Goal: Task Accomplishment & Management: Complete application form

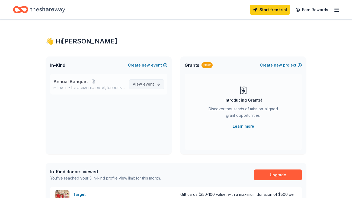
click at [143, 84] on span "View event" at bounding box center [143, 84] width 21 height 7
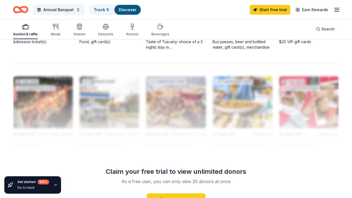
scroll to position [472, 0]
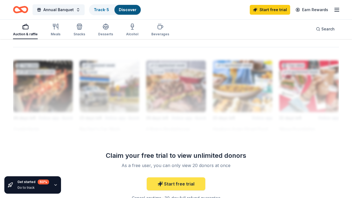
click at [169, 182] on link "Start free trial" at bounding box center [176, 183] width 59 height 13
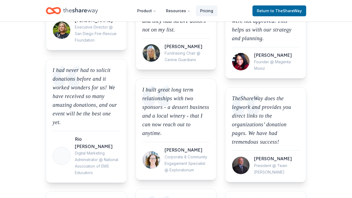
scroll to position [243, 0]
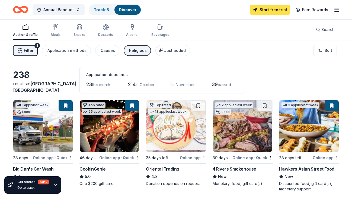
click at [269, 6] on link "Start free trial" at bounding box center [270, 10] width 40 height 10
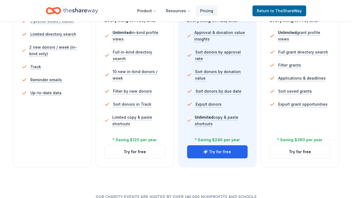
scroll to position [164, 0]
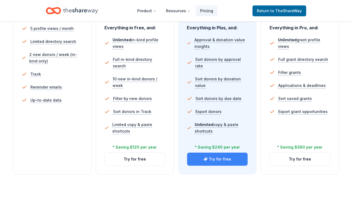
click at [225, 157] on button "Try for free" at bounding box center [217, 158] width 61 height 13
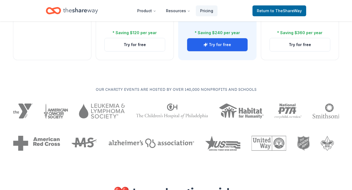
scroll to position [217, 0]
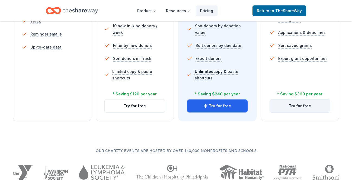
click at [296, 105] on button "Try for free" at bounding box center [300, 106] width 61 height 13
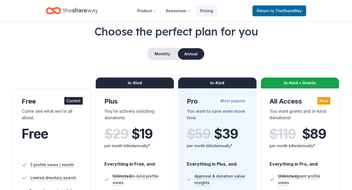
scroll to position [24, 0]
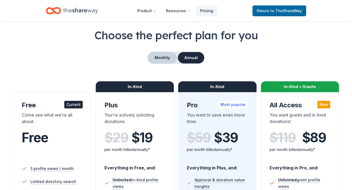
click at [165, 56] on button "Monthly" at bounding box center [162, 57] width 29 height 11
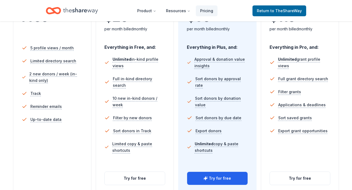
scroll to position [154, 0]
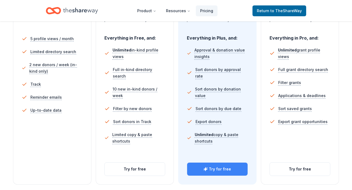
click at [204, 169] on button "Try for free" at bounding box center [217, 169] width 61 height 13
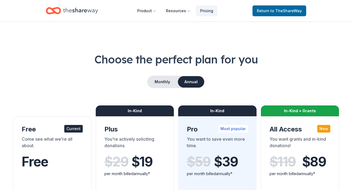
scroll to position [154, 0]
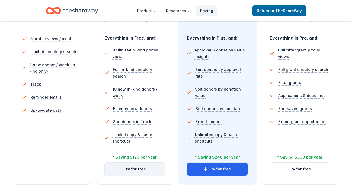
click at [130, 170] on button "Try for free" at bounding box center [135, 169] width 61 height 13
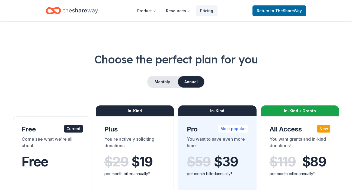
scroll to position [154, 0]
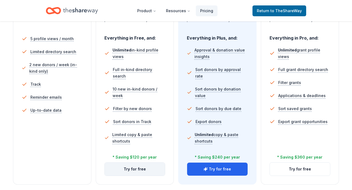
click at [135, 168] on button "Try for free" at bounding box center [135, 169] width 61 height 13
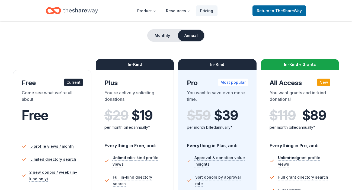
scroll to position [39, 0]
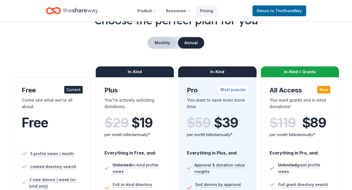
click at [164, 45] on button "Monthly" at bounding box center [162, 42] width 29 height 11
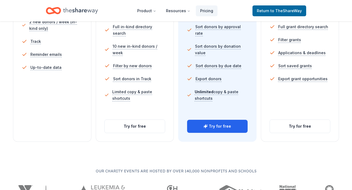
scroll to position [204, 0]
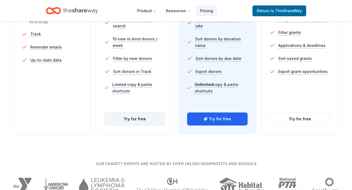
click at [122, 117] on button "Try for free" at bounding box center [135, 119] width 61 height 13
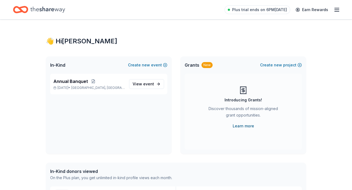
click at [248, 126] on link "Learn more" at bounding box center [243, 126] width 21 height 7
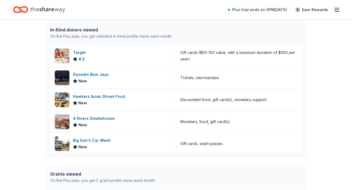
scroll to position [2, 0]
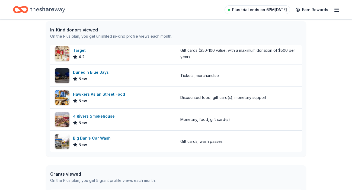
click at [258, 10] on span "Plus trial ends on 6PM[DATE]" at bounding box center [259, 10] width 55 height 7
click at [230, 9] on div at bounding box center [229, 10] width 2 height 2
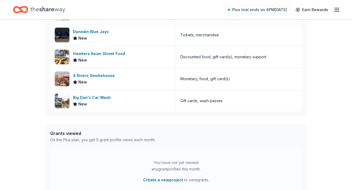
scroll to position [216, 0]
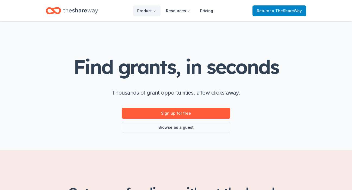
click at [294, 12] on span "to TheShareWay" at bounding box center [286, 10] width 31 height 5
click at [182, 125] on link "Browse as a guest" at bounding box center [176, 127] width 109 height 11
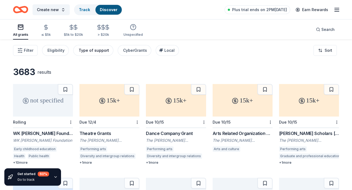
click at [94, 50] on div "Type of support" at bounding box center [94, 50] width 30 height 7
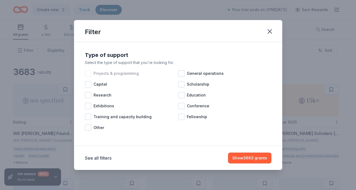
click at [90, 75] on div at bounding box center [88, 73] width 7 height 7
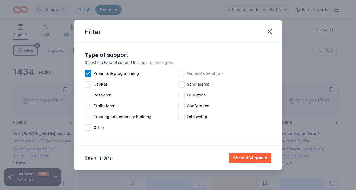
click at [182, 74] on div at bounding box center [181, 73] width 7 height 7
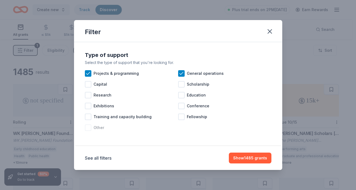
click at [87, 132] on div "Other" at bounding box center [131, 127] width 93 height 11
click at [245, 158] on button "Show 1545 grants" at bounding box center [250, 158] width 42 height 11
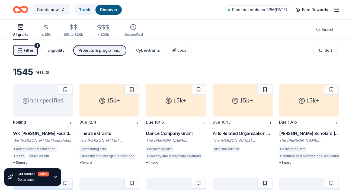
click at [56, 50] on div "Eligibility" at bounding box center [55, 50] width 17 height 7
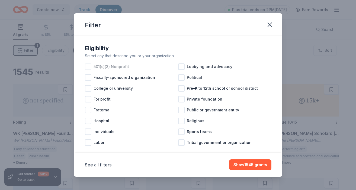
click at [90, 69] on div at bounding box center [88, 66] width 7 height 7
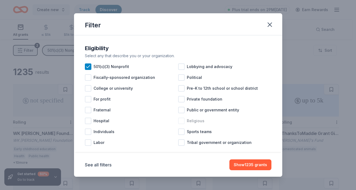
click at [179, 123] on div at bounding box center [181, 121] width 7 height 7
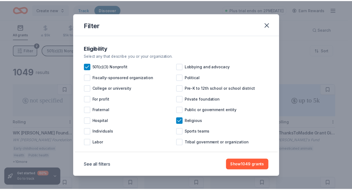
scroll to position [8, 0]
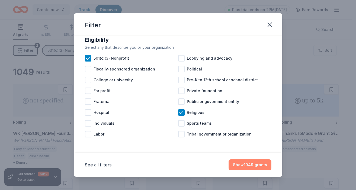
click at [255, 165] on button "Show 1049 grants" at bounding box center [250, 165] width 43 height 11
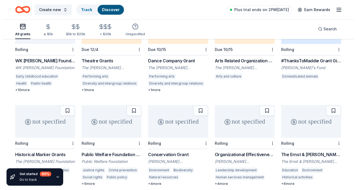
scroll to position [0, 0]
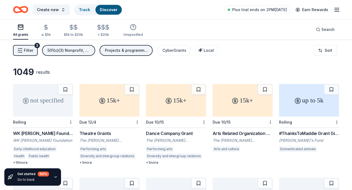
click at [31, 49] on span "Filter" at bounding box center [28, 50] width 9 height 7
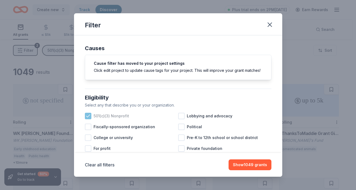
click at [88, 117] on icon at bounding box center [88, 116] width 4 height 2
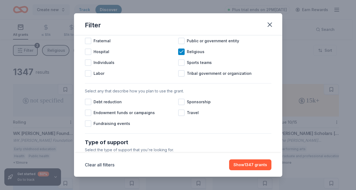
scroll to position [125, 0]
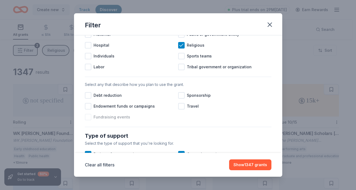
click at [88, 120] on div at bounding box center [88, 117] width 7 height 7
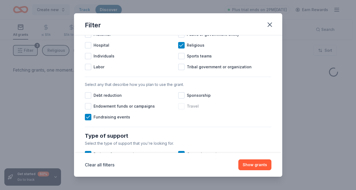
click at [181, 110] on div at bounding box center [181, 106] width 7 height 7
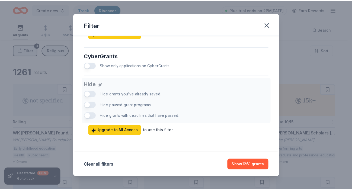
scroll to position [348, 0]
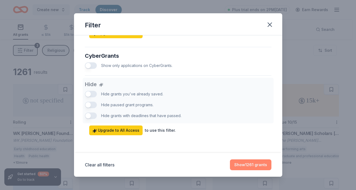
click at [257, 162] on button "Show 1261 grants" at bounding box center [251, 165] width 42 height 11
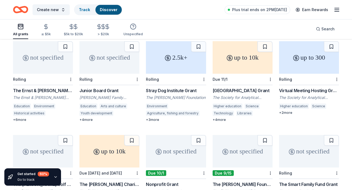
scroll to position [232, 0]
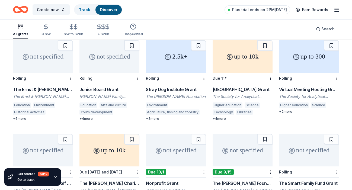
click at [159, 117] on div "+ 3 more" at bounding box center [176, 119] width 60 height 4
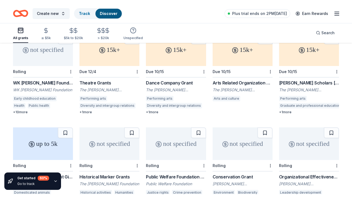
scroll to position [0, 0]
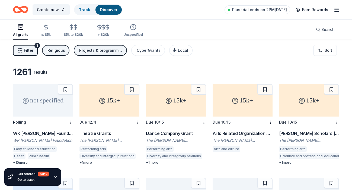
click at [58, 49] on div "Religious" at bounding box center [56, 50] width 18 height 7
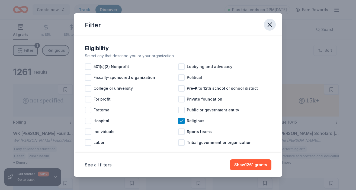
click at [268, 24] on icon "button" at bounding box center [270, 25] width 8 height 8
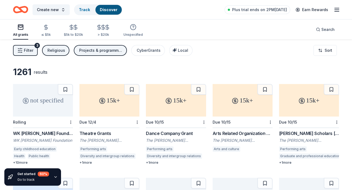
click at [101, 53] on div "Projects & programming, General operations, Other" at bounding box center [100, 50] width 43 height 7
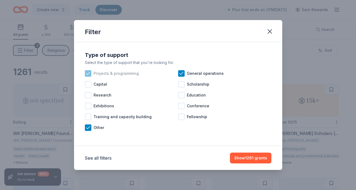
click at [88, 73] on icon at bounding box center [87, 73] width 5 height 5
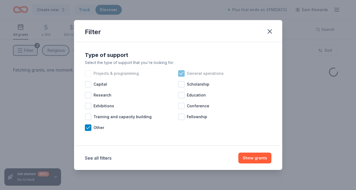
click at [182, 75] on icon at bounding box center [181, 73] width 5 height 5
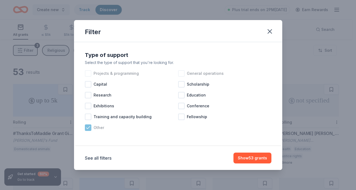
click at [92, 126] on div "Other" at bounding box center [131, 127] width 93 height 11
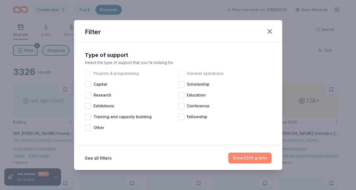
click at [260, 157] on button "Show 3326 grants" at bounding box center [249, 158] width 43 height 11
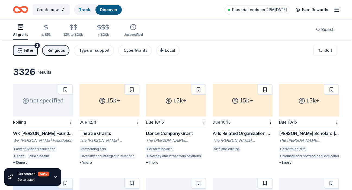
click at [24, 161] on div "+ 10 more" at bounding box center [43, 163] width 60 height 4
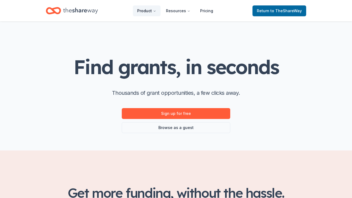
click at [160, 11] on button "Product" at bounding box center [147, 10] width 28 height 11
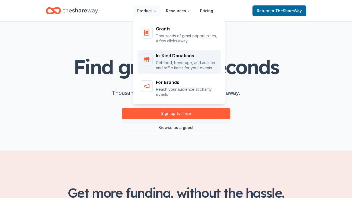
click at [170, 56] on div "In-Kind Donations" at bounding box center [187, 55] width 62 height 4
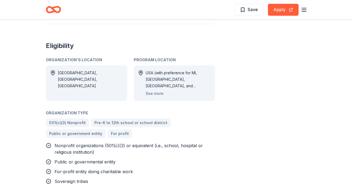
scroll to position [521, 0]
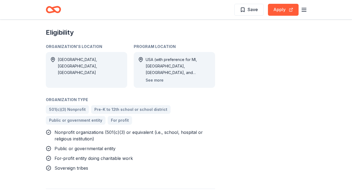
click at [161, 77] on button "See more" at bounding box center [155, 80] width 18 height 7
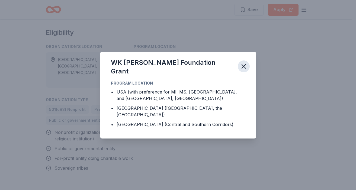
click at [244, 68] on icon "button" at bounding box center [244, 67] width 4 height 4
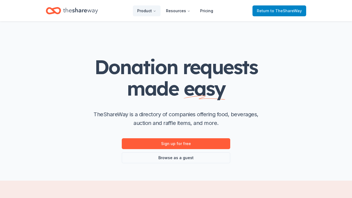
click at [272, 9] on span "to TheShareWay" at bounding box center [286, 10] width 31 height 5
click at [272, 9] on span "Return to TheShareWay" at bounding box center [279, 11] width 45 height 7
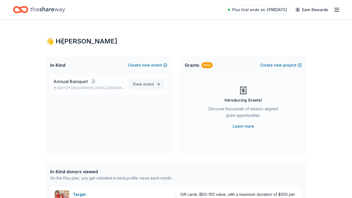
click at [150, 83] on span "event" at bounding box center [148, 84] width 11 height 5
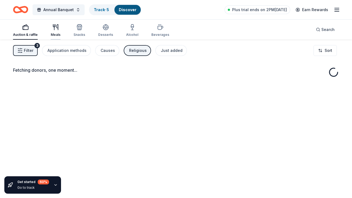
click at [57, 29] on icon "button" at bounding box center [55, 27] width 7 height 7
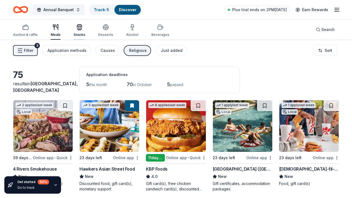
click at [81, 33] on div "Snacks" at bounding box center [80, 35] width 12 height 4
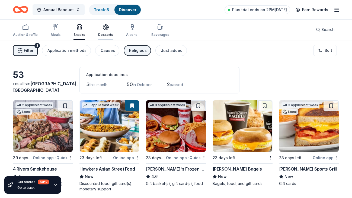
click at [103, 33] on div "Desserts" at bounding box center [105, 35] width 15 height 4
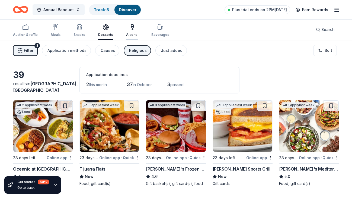
click at [130, 25] on icon "button" at bounding box center [132, 27] width 7 height 7
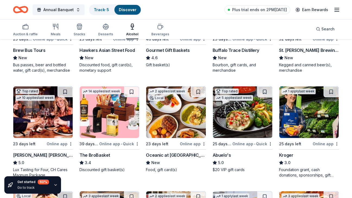
scroll to position [98, 0]
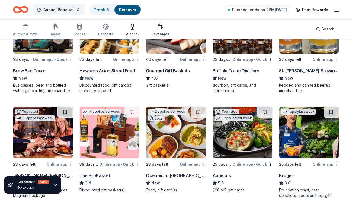
click at [151, 32] on div "Beverages" at bounding box center [160, 29] width 18 height 13
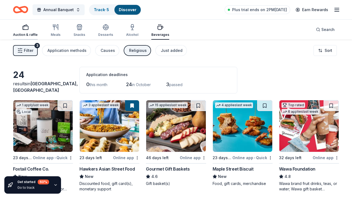
click at [26, 35] on div "Auction & raffle" at bounding box center [25, 35] width 25 height 4
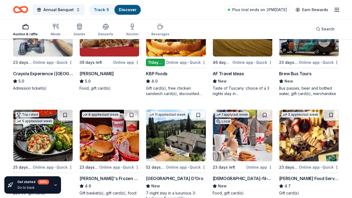
scroll to position [510, 0]
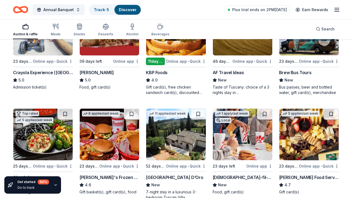
click at [227, 76] on div "AF Travel Ideas" at bounding box center [228, 72] width 31 height 7
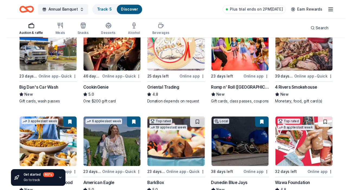
scroll to position [119, 0]
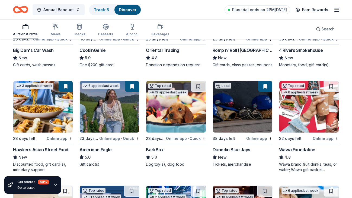
click at [103, 103] on img at bounding box center [109, 107] width 59 height 52
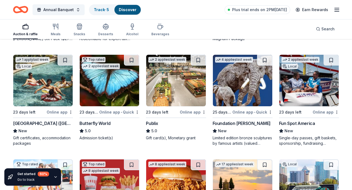
scroll to position [355, 0]
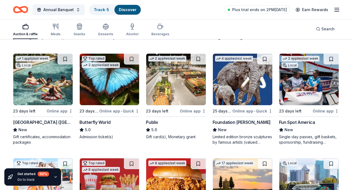
click at [100, 126] on div "Butterfly World" at bounding box center [95, 122] width 31 height 7
click at [300, 89] on img at bounding box center [308, 80] width 59 height 52
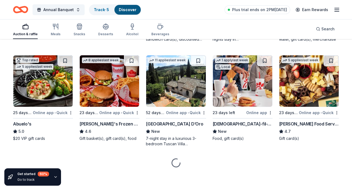
scroll to position [568, 0]
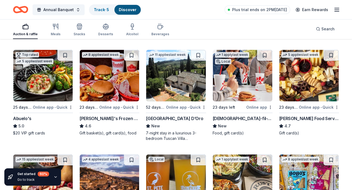
click at [167, 82] on img at bounding box center [175, 76] width 59 height 52
click at [313, 91] on img at bounding box center [308, 76] width 59 height 52
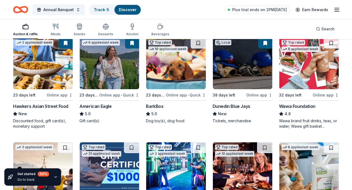
scroll to position [173, 0]
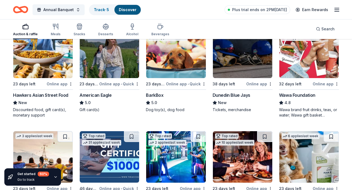
click at [185, 60] on img at bounding box center [175, 53] width 59 height 52
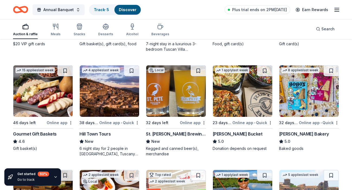
scroll to position [660, 0]
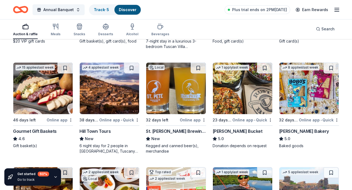
click at [37, 94] on img at bounding box center [42, 89] width 59 height 52
click at [293, 98] on img at bounding box center [308, 89] width 59 height 52
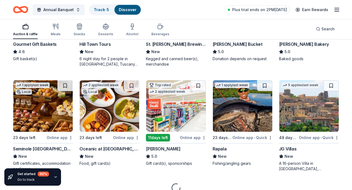
scroll to position [778, 0]
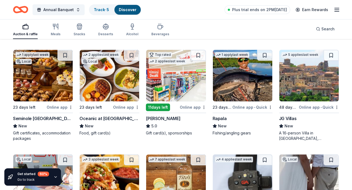
click at [56, 85] on img at bounding box center [42, 76] width 59 height 52
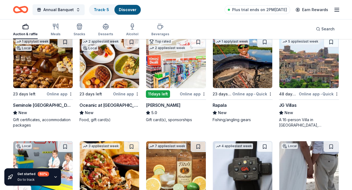
scroll to position [794, 0]
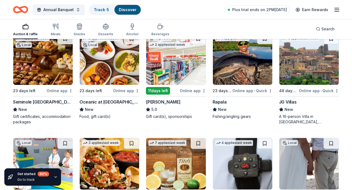
click at [245, 64] on img at bounding box center [242, 59] width 59 height 52
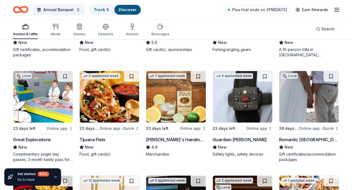
scroll to position [875, 0]
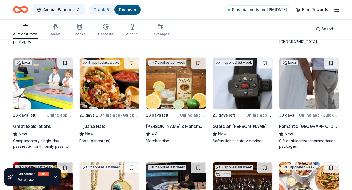
click at [103, 89] on img at bounding box center [109, 84] width 59 height 52
click at [172, 88] on img at bounding box center [175, 84] width 59 height 52
click at [306, 87] on img at bounding box center [308, 84] width 59 height 52
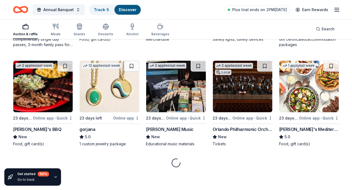
scroll to position [982, 0]
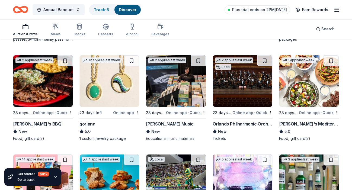
click at [45, 84] on img at bounding box center [42, 81] width 59 height 52
click at [107, 82] on img at bounding box center [109, 81] width 59 height 52
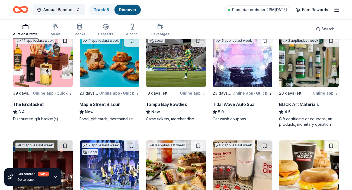
scroll to position [1107, 0]
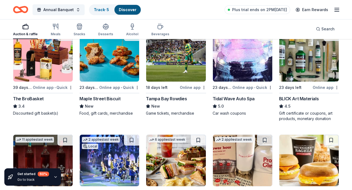
click at [49, 71] on img at bounding box center [42, 56] width 59 height 52
click at [171, 60] on img at bounding box center [175, 56] width 59 height 52
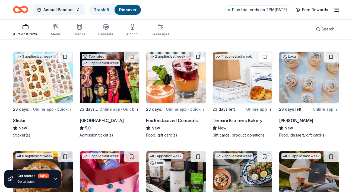
scroll to position [1721, 0]
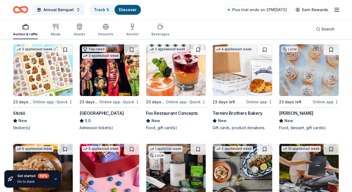
click at [186, 116] on div "Fox Restaurant Concepts" at bounding box center [172, 113] width 52 height 7
click at [28, 71] on img at bounding box center [42, 70] width 59 height 52
click at [313, 73] on img at bounding box center [308, 70] width 59 height 52
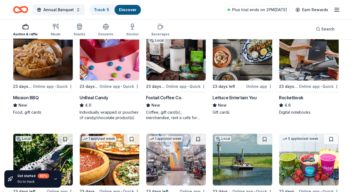
scroll to position [1843, 0]
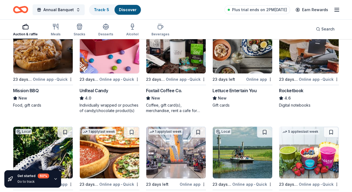
click at [158, 94] on div "Foxtail Coffee Co." at bounding box center [164, 90] width 36 height 7
click at [249, 65] on img at bounding box center [242, 48] width 59 height 52
click at [317, 65] on img at bounding box center [308, 48] width 59 height 52
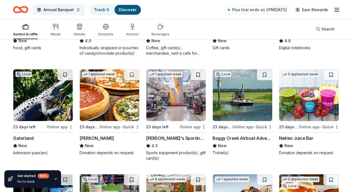
scroll to position [1922, 0]
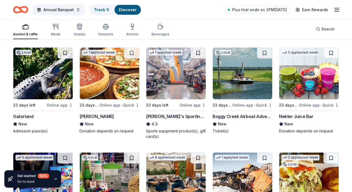
click at [186, 85] on img at bounding box center [175, 73] width 59 height 52
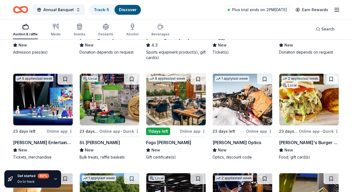
scroll to position [2022, 0]
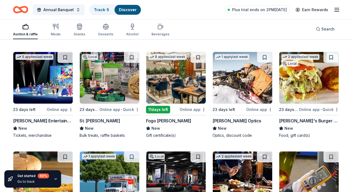
click at [53, 88] on img at bounding box center [42, 78] width 59 height 52
click at [109, 90] on img at bounding box center [109, 78] width 59 height 52
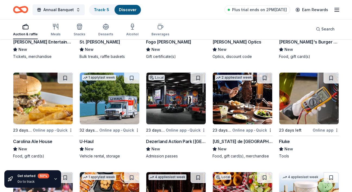
scroll to position [2115, 0]
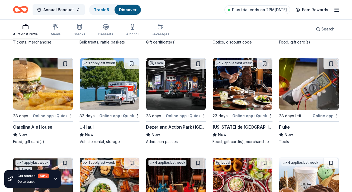
click at [90, 100] on img at bounding box center [109, 84] width 59 height 52
click at [240, 89] on img at bounding box center [242, 84] width 59 height 52
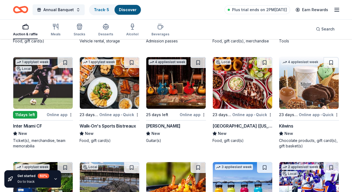
scroll to position [2223, 0]
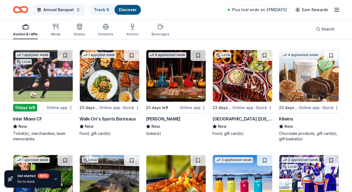
click at [174, 87] on img at bounding box center [175, 76] width 59 height 52
click at [300, 72] on img at bounding box center [308, 76] width 59 height 52
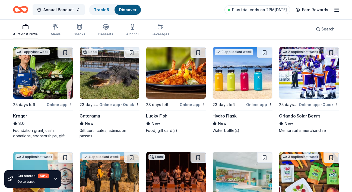
scroll to position [2337, 0]
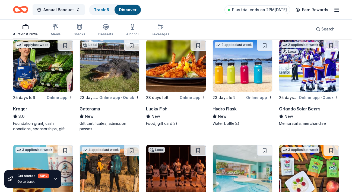
click at [238, 82] on img at bounding box center [242, 66] width 59 height 52
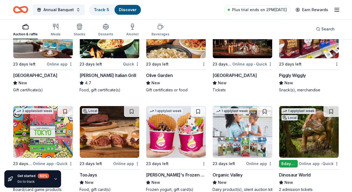
scroll to position [3205, 0]
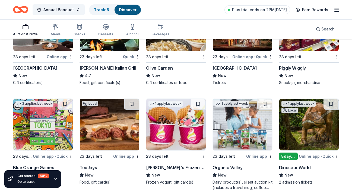
click at [48, 71] on div "One Ocean Resort & Spa" at bounding box center [35, 68] width 44 height 7
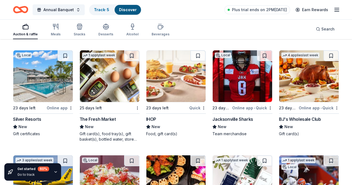
scroll to position [2828, 0]
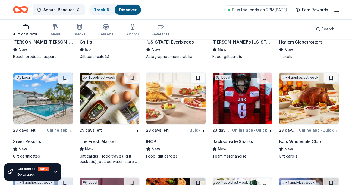
click at [34, 137] on div "Local 23 days left Online app Silver Resorts New Gift certificates" at bounding box center [43, 115] width 60 height 86
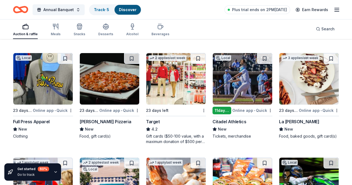
scroll to position [2652, 0]
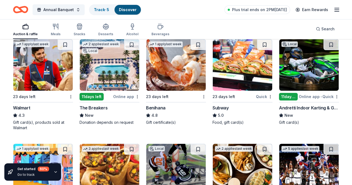
click at [40, 71] on img at bounding box center [42, 65] width 59 height 52
click at [99, 74] on img at bounding box center [109, 65] width 59 height 52
click at [98, 74] on img at bounding box center [109, 65] width 59 height 52
click at [244, 77] on img at bounding box center [242, 65] width 59 height 52
click at [307, 65] on img at bounding box center [308, 65] width 59 height 52
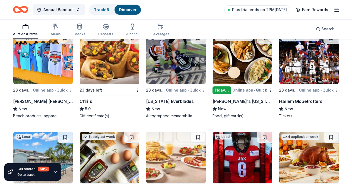
scroll to position [2778, 0]
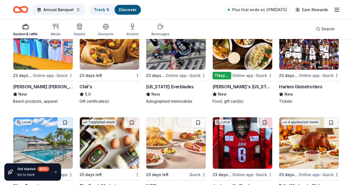
click at [45, 55] on img at bounding box center [42, 44] width 59 height 52
click at [110, 53] on img at bounding box center [109, 44] width 59 height 52
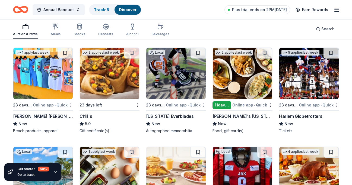
click at [305, 81] on img at bounding box center [308, 74] width 59 height 52
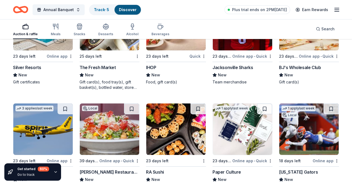
scroll to position [2867, 0]
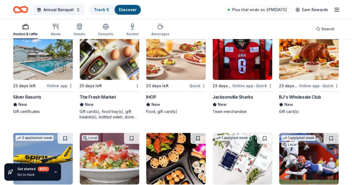
click at [29, 61] on img at bounding box center [42, 54] width 59 height 52
click at [106, 52] on img at bounding box center [109, 54] width 59 height 52
click at [166, 61] on img at bounding box center [175, 54] width 59 height 52
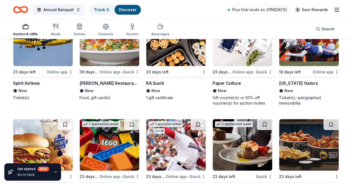
click at [23, 61] on img at bounding box center [42, 41] width 59 height 52
click at [296, 85] on div "1 apply last week Local 18 days left Online app Florida Gators New Ticket(s), a…" at bounding box center [309, 60] width 60 height 92
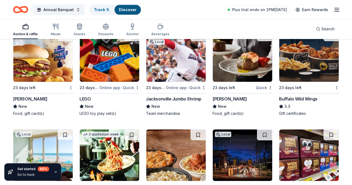
scroll to position [3082, 0]
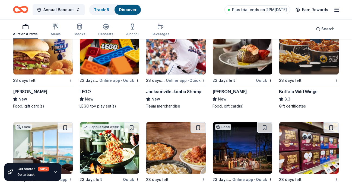
click at [48, 64] on img at bounding box center [42, 49] width 59 height 52
click at [96, 62] on img at bounding box center [109, 49] width 59 height 52
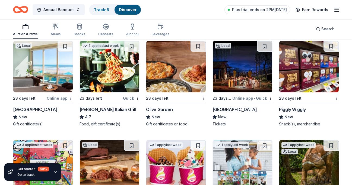
scroll to position [3171, 0]
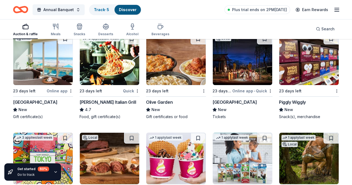
click at [116, 63] on img at bounding box center [109, 60] width 59 height 52
click at [180, 62] on img at bounding box center [175, 60] width 59 height 52
drag, startPoint x: 351, startPoint y: 119, endPoint x: 352, endPoint y: 125, distance: 5.7
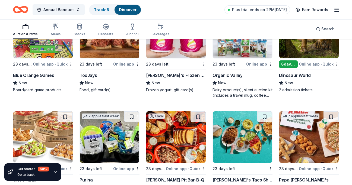
scroll to position [3289, 0]
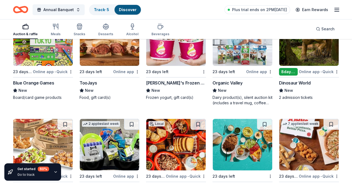
click at [299, 56] on img at bounding box center [308, 40] width 59 height 52
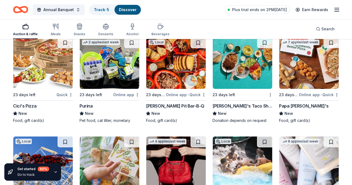
scroll to position [3378, 0]
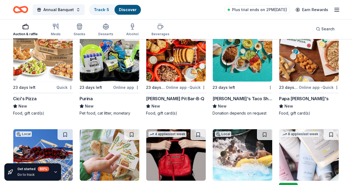
click at [310, 72] on img at bounding box center [308, 56] width 59 height 52
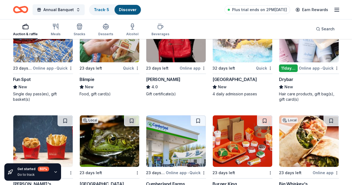
scroll to position [3504, 0]
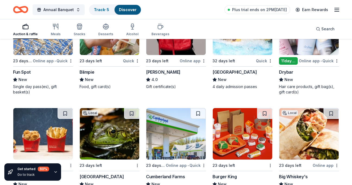
click at [57, 136] on img at bounding box center [42, 134] width 59 height 52
click at [230, 146] on img at bounding box center [242, 134] width 59 height 52
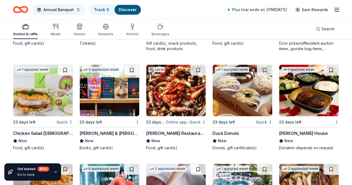
scroll to position [3660, 0]
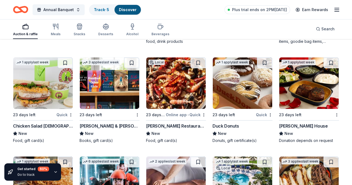
click at [33, 89] on img at bounding box center [42, 84] width 59 height 52
click at [314, 88] on img at bounding box center [308, 84] width 59 height 52
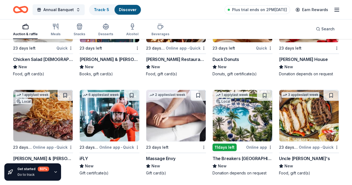
scroll to position [3771, 0]
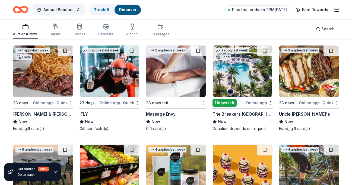
click at [109, 75] on img at bounding box center [109, 72] width 59 height 52
click at [167, 82] on img at bounding box center [175, 72] width 59 height 52
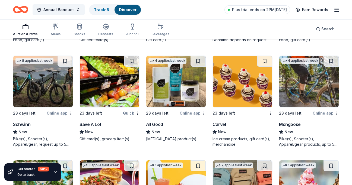
scroll to position [3867, 0]
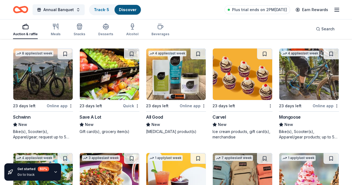
click at [52, 140] on div "Bike(s), Scooter(s), Apparel/gear; request up to 5 donation items" at bounding box center [43, 134] width 60 height 11
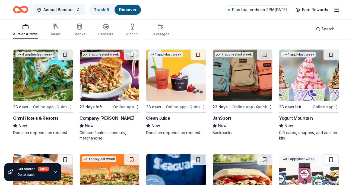
scroll to position [3978, 0]
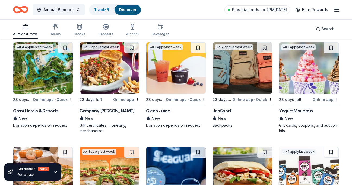
click at [43, 75] on img at bounding box center [42, 68] width 59 height 52
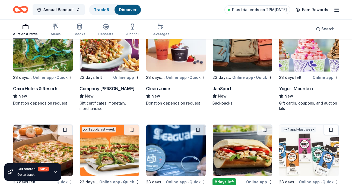
scroll to position [3993, 0]
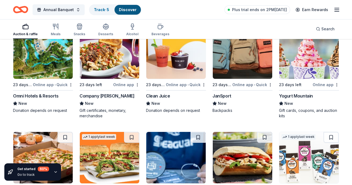
click at [247, 64] on img at bounding box center [242, 53] width 59 height 52
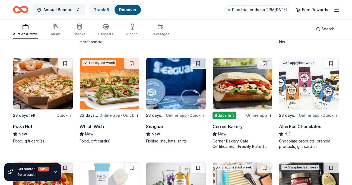
scroll to position [4089, 0]
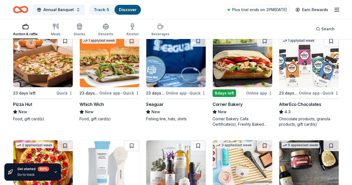
click at [51, 66] on img at bounding box center [42, 62] width 59 height 52
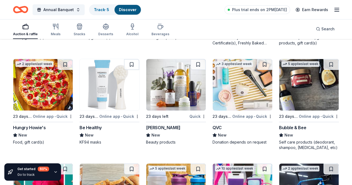
scroll to position [4186, 0]
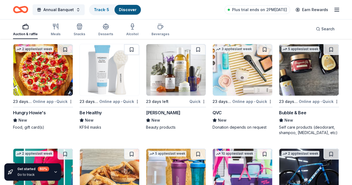
click at [54, 92] on img at bounding box center [42, 70] width 59 height 52
click at [175, 75] on img at bounding box center [175, 70] width 59 height 52
click at [246, 75] on img at bounding box center [242, 70] width 59 height 52
click at [304, 52] on div "5 applies last week" at bounding box center [300, 49] width 38 height 6
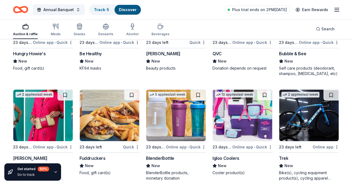
scroll to position [4297, 0]
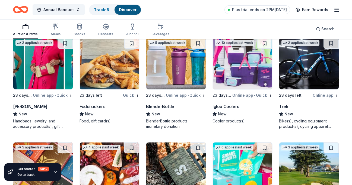
click at [45, 65] on img at bounding box center [42, 64] width 59 height 52
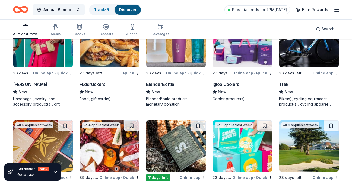
scroll to position [4304, 0]
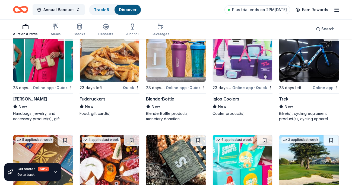
click at [307, 66] on img at bounding box center [308, 56] width 59 height 52
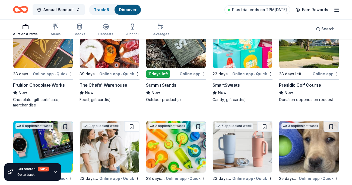
scroll to position [4415, 0]
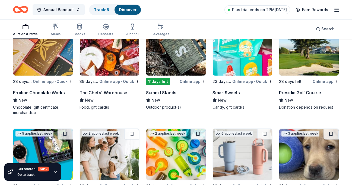
click at [120, 73] on img at bounding box center [109, 50] width 59 height 52
click at [182, 60] on img at bounding box center [175, 50] width 59 height 52
click at [302, 66] on img at bounding box center [308, 50] width 59 height 52
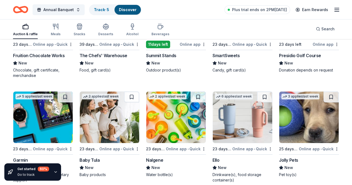
scroll to position [4460, 0]
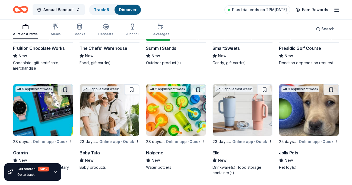
click at [241, 118] on img at bounding box center [242, 110] width 59 height 52
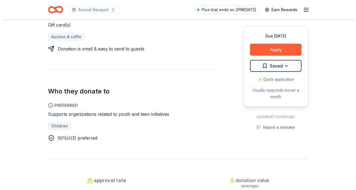
scroll to position [246, 0]
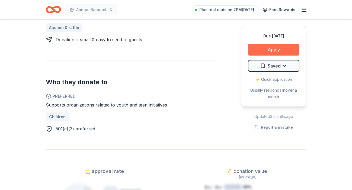
click at [262, 50] on button "Apply" at bounding box center [274, 50] width 52 height 12
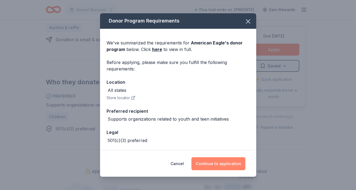
click at [223, 164] on button "Continue to application" at bounding box center [219, 163] width 54 height 13
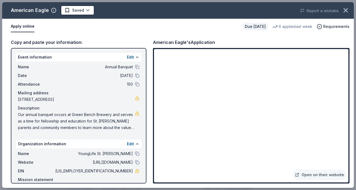
drag, startPoint x: 355, startPoint y: 46, endPoint x: 355, endPoint y: 92, distance: 46.1
click at [352, 92] on div "American Eagle Saved Report a mistake Apply online Due [DATE] 6 applies last we…" at bounding box center [178, 95] width 356 height 190
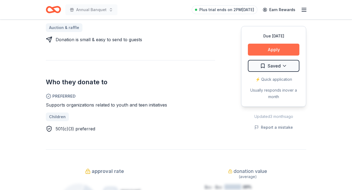
click at [261, 46] on button "Apply" at bounding box center [274, 50] width 52 height 12
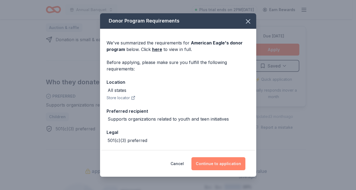
click at [221, 164] on button "Continue to application" at bounding box center [219, 163] width 54 height 13
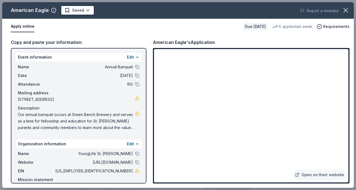
drag, startPoint x: 104, startPoint y: 171, endPoint x: 128, endPoint y: 172, distance: 23.9
click at [128, 172] on span "[US_EMPLOYER_IDENTIFICATION_NUMBER]" at bounding box center [93, 171] width 79 height 7
drag, startPoint x: 129, startPoint y: 172, endPoint x: 112, endPoint y: 171, distance: 16.3
click at [112, 171] on span "[US_EMPLOYER_IDENTIFICATION_NUMBER]" at bounding box center [93, 171] width 79 height 7
click at [112, 171] on span "84-0385934" at bounding box center [93, 171] width 79 height 7
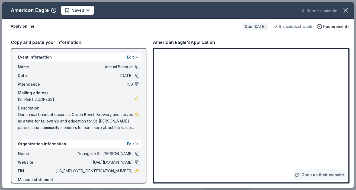
click at [112, 171] on span "84-0385934" at bounding box center [93, 171] width 79 height 7
click at [193, 184] on div "Copy and paste your information: Event information Edit Name Annual Banquet Dat…" at bounding box center [178, 111] width 352 height 154
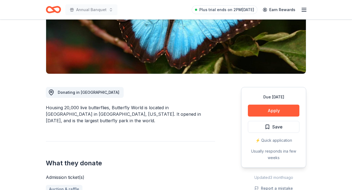
scroll to position [86, 0]
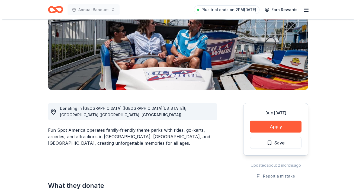
scroll to position [73, 0]
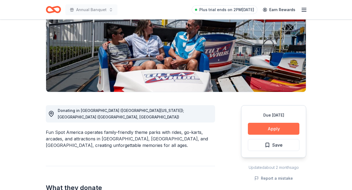
click at [261, 125] on button "Apply" at bounding box center [274, 129] width 52 height 12
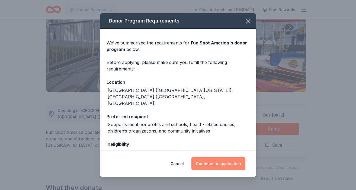
click at [222, 163] on button "Continue to application" at bounding box center [219, 163] width 54 height 13
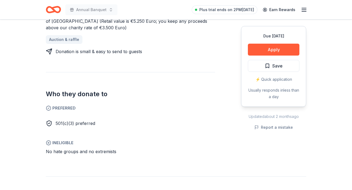
scroll to position [271, 0]
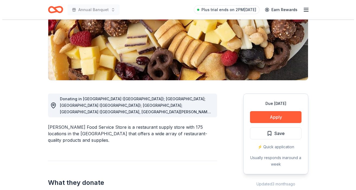
scroll to position [88, 0]
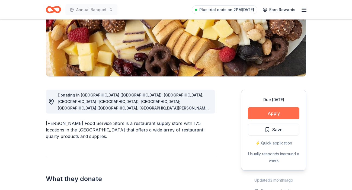
click at [266, 113] on button "Apply" at bounding box center [274, 113] width 52 height 12
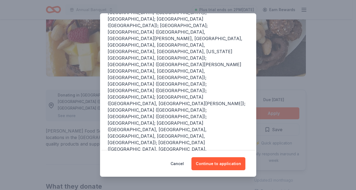
scroll to position [78, 0]
click at [209, 163] on button "Continue to application" at bounding box center [219, 163] width 54 height 13
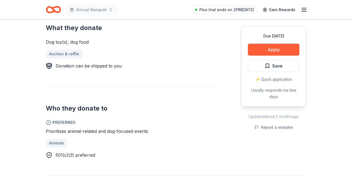
scroll to position [241, 0]
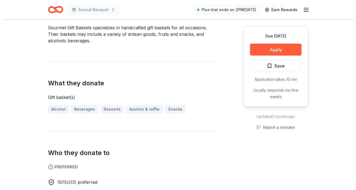
scroll to position [132, 0]
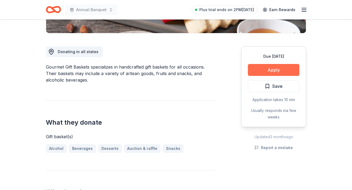
click at [272, 70] on button "Apply" at bounding box center [274, 70] width 52 height 12
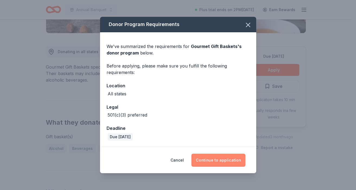
click at [221, 158] on button "Continue to application" at bounding box center [219, 160] width 54 height 13
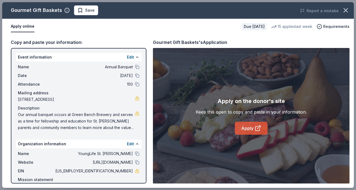
click at [256, 129] on icon at bounding box center [258, 129] width 4 height 4
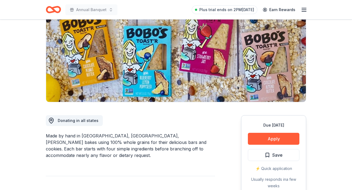
scroll to position [18, 0]
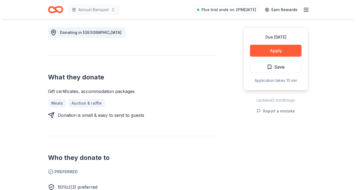
scroll to position [149, 0]
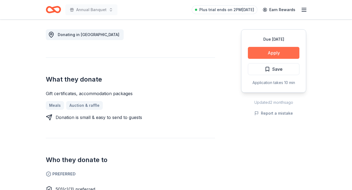
click at [260, 55] on button "Apply" at bounding box center [274, 53] width 52 height 12
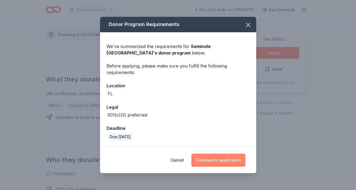
click at [210, 158] on button "Continue to application" at bounding box center [219, 160] width 54 height 13
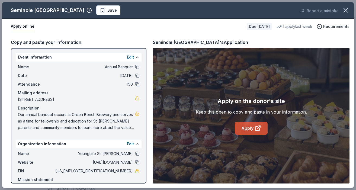
click at [255, 131] on icon at bounding box center [258, 128] width 7 height 7
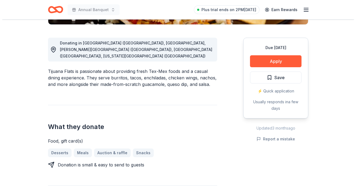
scroll to position [139, 0]
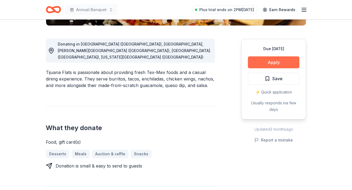
click at [282, 59] on button "Apply" at bounding box center [274, 62] width 52 height 12
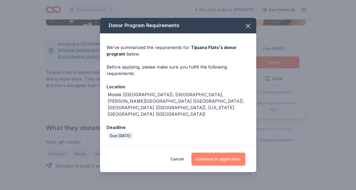
click at [225, 155] on button "Continue to application" at bounding box center [219, 159] width 54 height 13
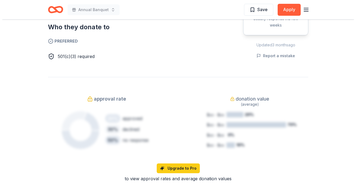
scroll to position [196, 0]
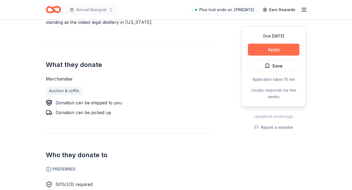
click at [276, 50] on button "Apply" at bounding box center [274, 50] width 52 height 12
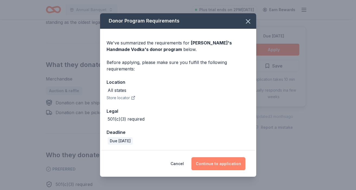
click at [220, 165] on button "Continue to application" at bounding box center [219, 163] width 54 height 13
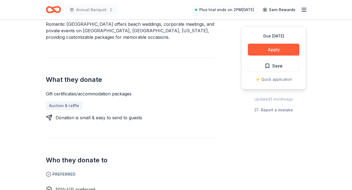
scroll to position [176, 0]
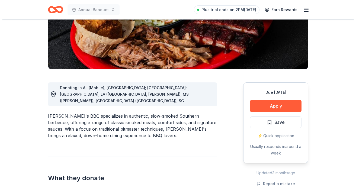
scroll to position [102, 0]
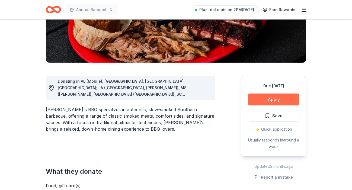
click at [272, 98] on button "Apply" at bounding box center [274, 100] width 52 height 12
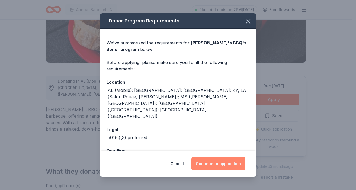
click at [209, 164] on button "Continue to application" at bounding box center [219, 163] width 54 height 13
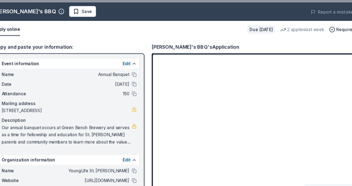
scroll to position [85, 0]
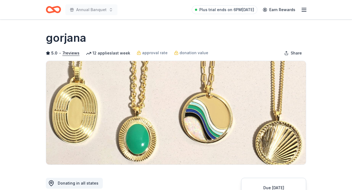
drag, startPoint x: 350, startPoint y: 26, endPoint x: 351, endPoint y: 39, distance: 13.6
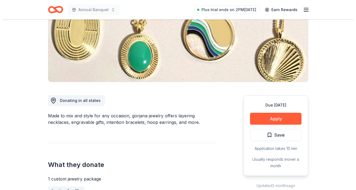
scroll to position [102, 0]
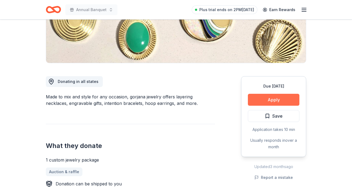
click at [258, 97] on button "Apply" at bounding box center [274, 100] width 52 height 12
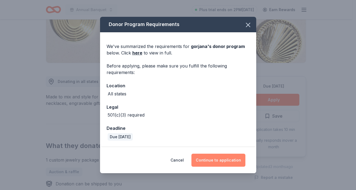
click at [217, 158] on button "Continue to application" at bounding box center [219, 160] width 54 height 13
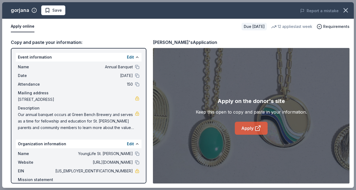
click at [248, 130] on link "Apply" at bounding box center [251, 128] width 33 height 13
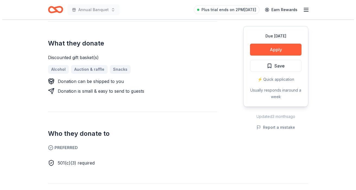
scroll to position [227, 0]
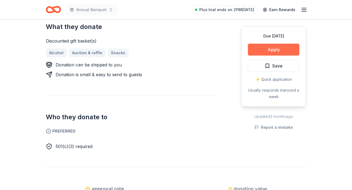
click at [263, 48] on button "Apply" at bounding box center [274, 50] width 52 height 12
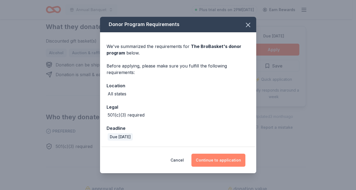
click at [212, 160] on button "Continue to application" at bounding box center [219, 160] width 54 height 13
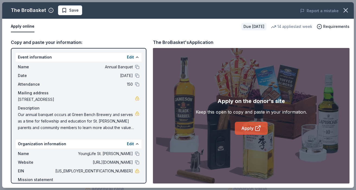
click at [251, 128] on link "Apply" at bounding box center [251, 128] width 33 height 13
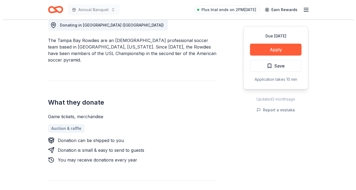
scroll to position [160, 0]
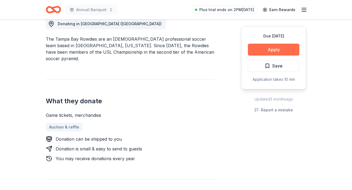
click at [272, 47] on button "Apply" at bounding box center [274, 50] width 52 height 12
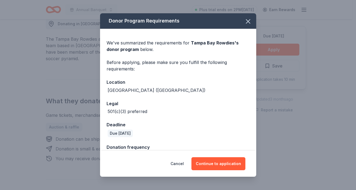
click at [209, 171] on div "Cancel Continue to application" at bounding box center [178, 164] width 156 height 26
click at [208, 163] on button "Continue to application" at bounding box center [219, 163] width 54 height 13
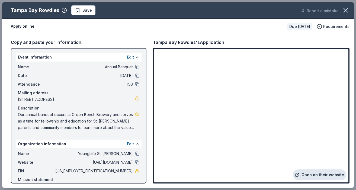
click at [311, 175] on link "Open on their website" at bounding box center [319, 175] width 53 height 11
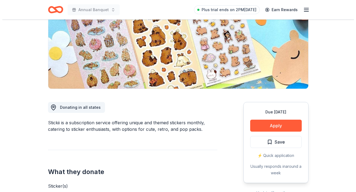
scroll to position [134, 0]
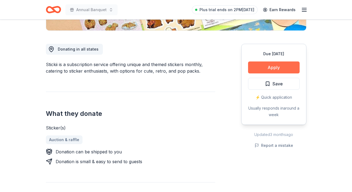
click at [284, 64] on button "Apply" at bounding box center [274, 67] width 52 height 12
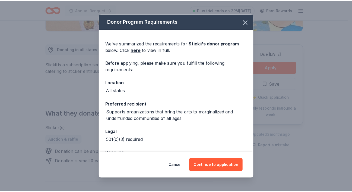
scroll to position [19, 0]
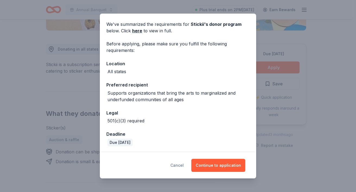
click at [183, 164] on button "Cancel" at bounding box center [176, 164] width 13 height 13
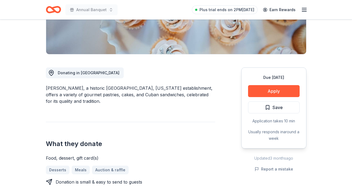
scroll to position [112, 0]
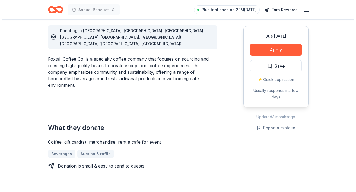
scroll to position [158, 0]
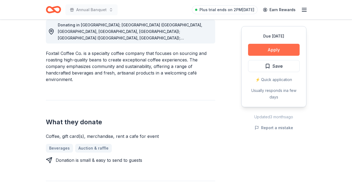
click at [258, 50] on button "Apply" at bounding box center [274, 50] width 52 height 12
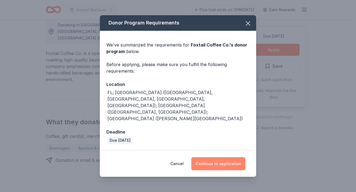
click at [215, 157] on button "Continue to application" at bounding box center [218, 163] width 54 height 13
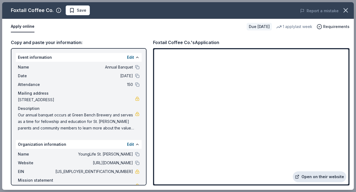
click at [327, 178] on link "Open on their website" at bounding box center [319, 176] width 53 height 11
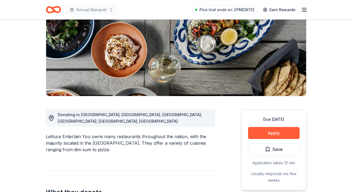
scroll to position [69, 0]
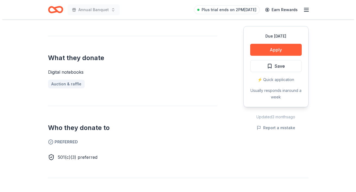
scroll to position [158, 0]
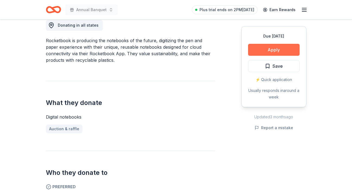
click at [271, 52] on button "Apply" at bounding box center [274, 50] width 52 height 12
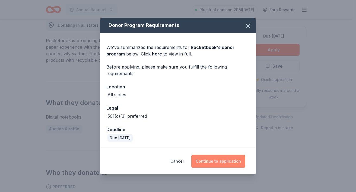
click at [208, 161] on button "Continue to application" at bounding box center [218, 160] width 54 height 13
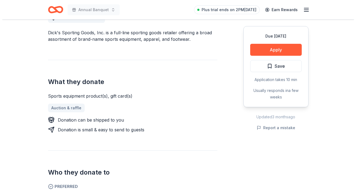
scroll to position [167, 0]
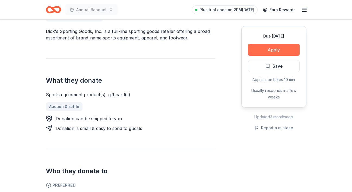
click at [283, 49] on button "Apply" at bounding box center [274, 50] width 52 height 12
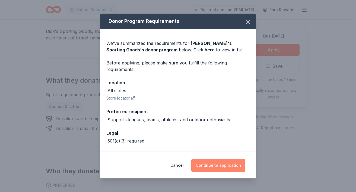
click at [217, 167] on button "Continue to application" at bounding box center [218, 164] width 54 height 13
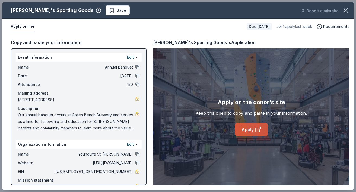
click at [249, 126] on link "Apply" at bounding box center [251, 129] width 33 height 13
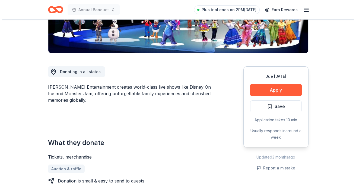
scroll to position [148, 0]
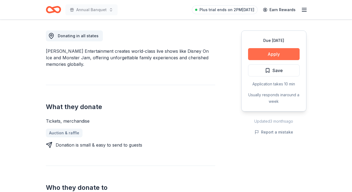
click at [264, 49] on button "Apply" at bounding box center [274, 54] width 52 height 12
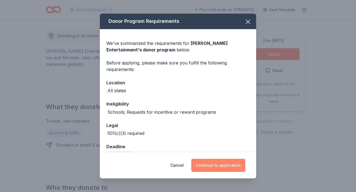
click at [212, 160] on button "Continue to application" at bounding box center [218, 164] width 54 height 13
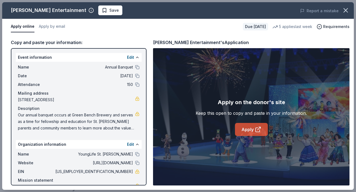
click at [248, 130] on link "Apply" at bounding box center [251, 129] width 33 height 13
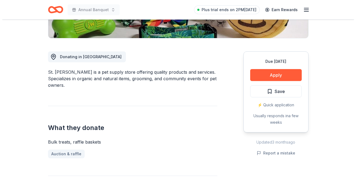
scroll to position [137, 0]
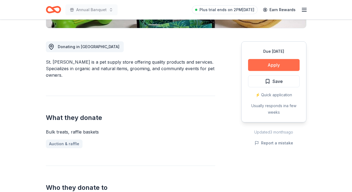
click at [283, 62] on button "Apply" at bounding box center [274, 65] width 52 height 12
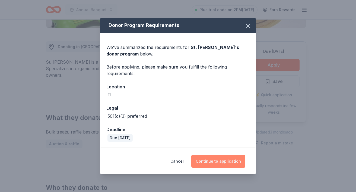
click at [211, 163] on button "Continue to application" at bounding box center [218, 160] width 54 height 13
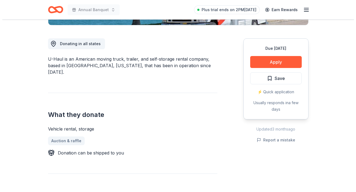
scroll to position [141, 0]
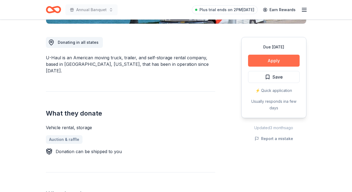
click at [274, 60] on button "Apply" at bounding box center [274, 61] width 52 height 12
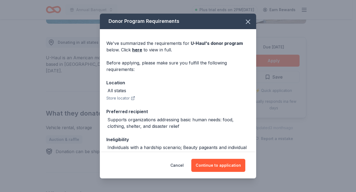
drag, startPoint x: 255, startPoint y: 90, endPoint x: 255, endPoint y: 103, distance: 12.5
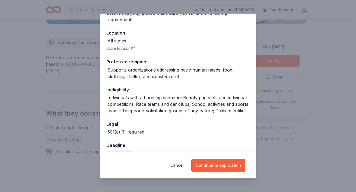
scroll to position [67, 0]
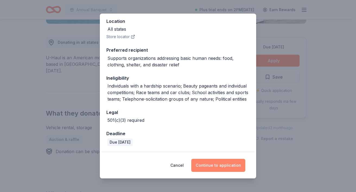
click at [218, 164] on button "Continue to application" at bounding box center [218, 164] width 54 height 13
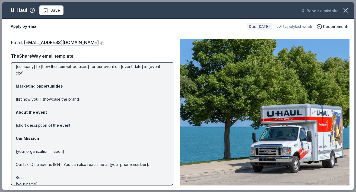
scroll to position [30, 0]
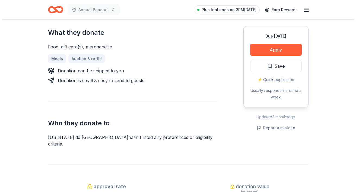
scroll to position [220, 0]
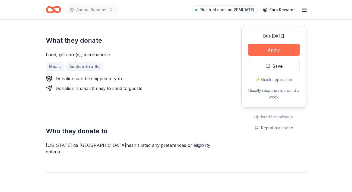
click at [278, 50] on button "Apply" at bounding box center [274, 50] width 52 height 12
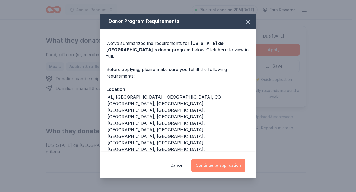
click at [223, 158] on button "Continue to application" at bounding box center [218, 164] width 54 height 13
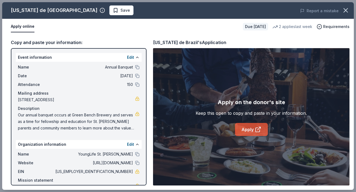
click at [241, 126] on link "Apply" at bounding box center [251, 129] width 33 height 13
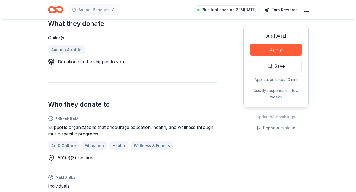
scroll to position [283, 0]
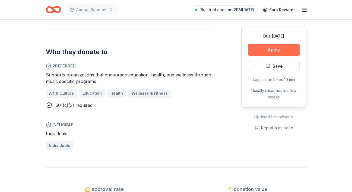
click at [259, 48] on button "Apply" at bounding box center [274, 50] width 52 height 12
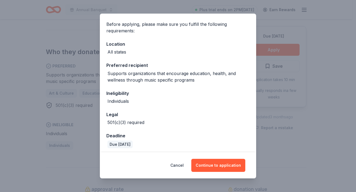
scroll to position [40, 0]
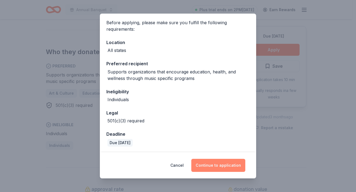
click at [220, 165] on button "Continue to application" at bounding box center [218, 164] width 54 height 13
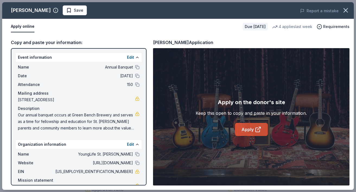
click at [253, 126] on link "Apply" at bounding box center [251, 129] width 33 height 13
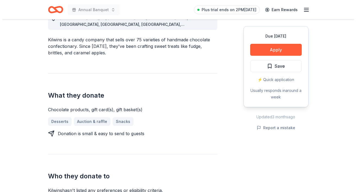
scroll to position [176, 0]
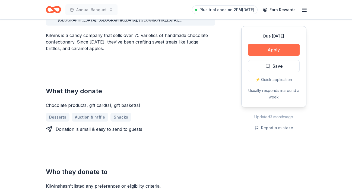
click at [277, 50] on button "Apply" at bounding box center [274, 50] width 52 height 12
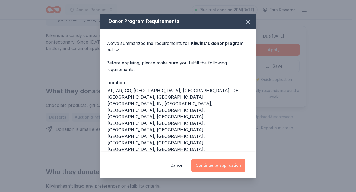
click at [207, 158] on button "Continue to application" at bounding box center [218, 164] width 54 height 13
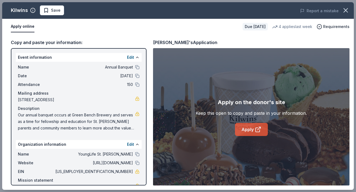
click at [248, 130] on link "Apply" at bounding box center [251, 129] width 33 height 13
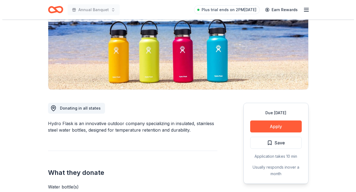
scroll to position [148, 0]
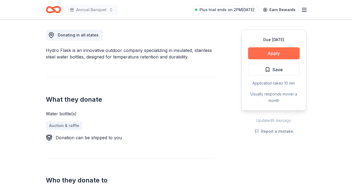
click at [268, 49] on button "Apply" at bounding box center [274, 53] width 52 height 12
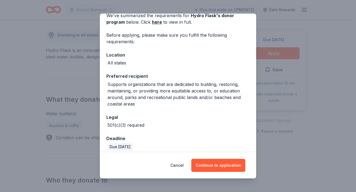
scroll to position [32, 0]
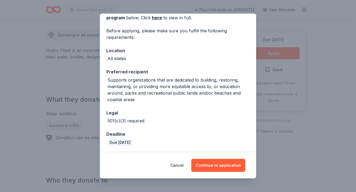
click at [222, 157] on div "Cancel Continue to application" at bounding box center [178, 165] width 156 height 26
click at [221, 166] on button "Continue to application" at bounding box center [218, 164] width 54 height 13
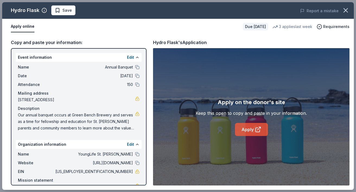
click at [250, 126] on link "Apply" at bounding box center [251, 129] width 33 height 13
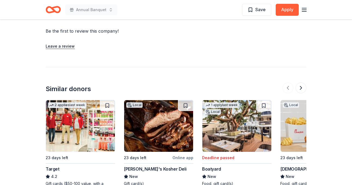
scroll to position [432, 0]
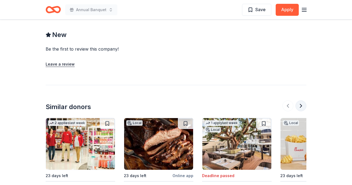
click at [302, 101] on button at bounding box center [300, 105] width 11 height 11
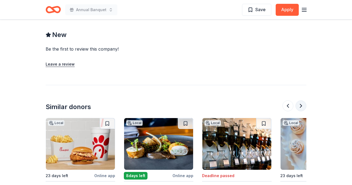
click at [302, 101] on button at bounding box center [300, 105] width 11 height 11
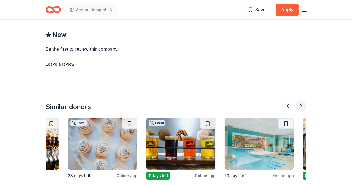
scroll to position [0, 469]
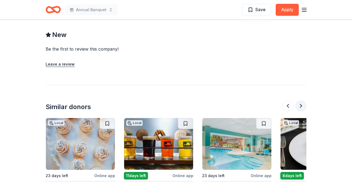
click at [302, 101] on button at bounding box center [300, 105] width 11 height 11
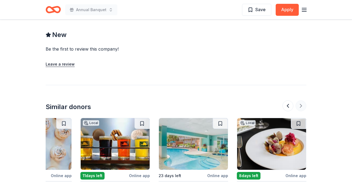
click at [302, 101] on div at bounding box center [294, 105] width 24 height 11
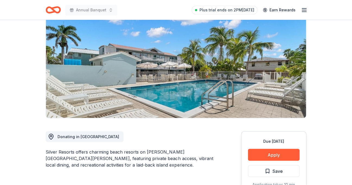
scroll to position [0, 0]
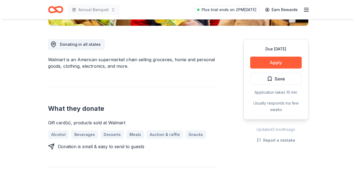
scroll to position [150, 0]
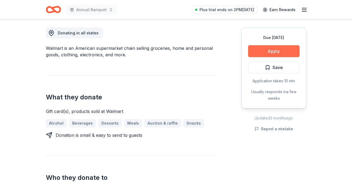
click at [271, 54] on button "Apply" at bounding box center [274, 51] width 52 height 12
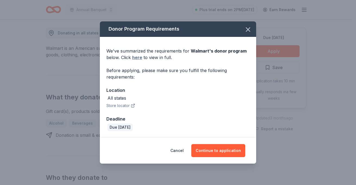
click at [137, 58] on link "here" at bounding box center [137, 57] width 10 height 7
click at [216, 152] on button "Continue to application" at bounding box center [218, 150] width 54 height 13
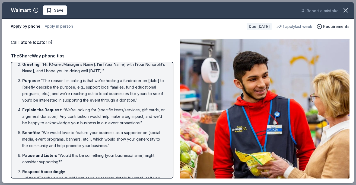
scroll to position [30, 0]
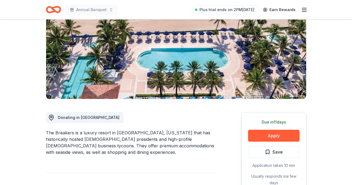
scroll to position [63, 0]
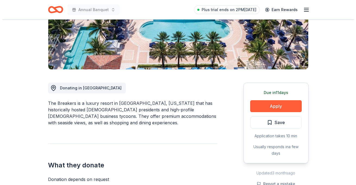
scroll to position [107, 0]
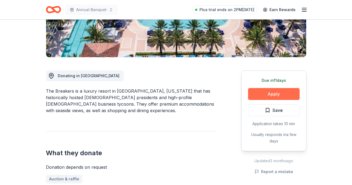
click at [263, 94] on button "Apply" at bounding box center [274, 94] width 52 height 12
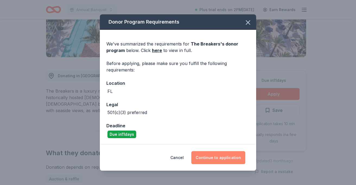
click at [216, 156] on button "Continue to application" at bounding box center [218, 157] width 54 height 13
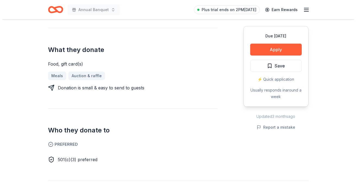
scroll to position [199, 0]
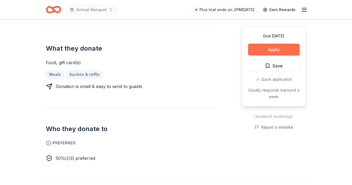
click at [274, 48] on button "Apply" at bounding box center [274, 50] width 52 height 12
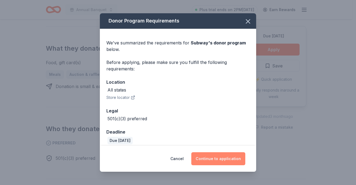
click at [217, 155] on button "Continue to application" at bounding box center [218, 158] width 54 height 13
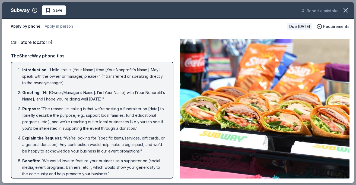
scroll to position [93, 0]
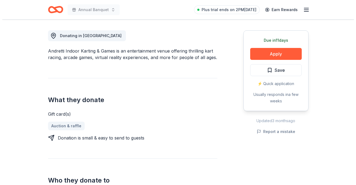
scroll to position [151, 0]
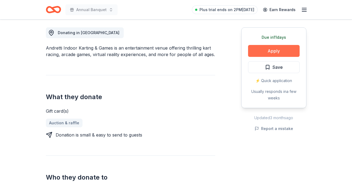
click at [268, 49] on button "Apply" at bounding box center [274, 51] width 52 height 12
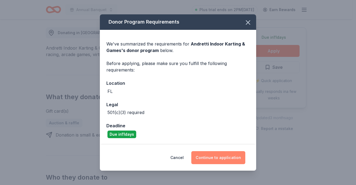
click at [226, 159] on button "Continue to application" at bounding box center [218, 157] width 54 height 13
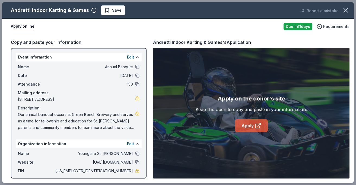
click at [256, 124] on icon at bounding box center [258, 126] width 4 height 4
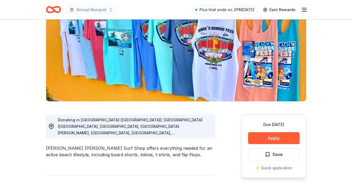
scroll to position [97, 0]
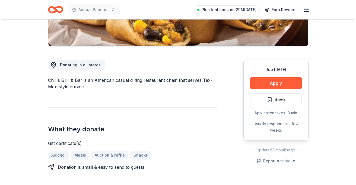
scroll to position [119, 0]
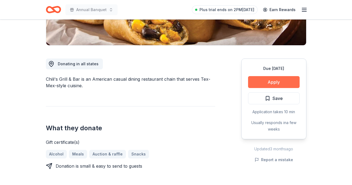
click at [254, 85] on button "Apply" at bounding box center [274, 82] width 52 height 12
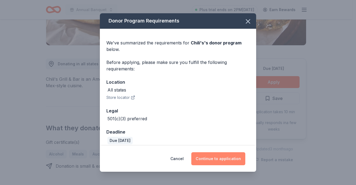
click at [222, 160] on button "Continue to application" at bounding box center [218, 158] width 54 height 13
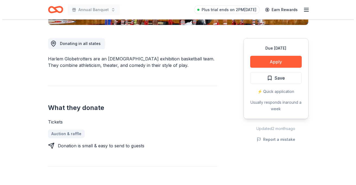
scroll to position [141, 0]
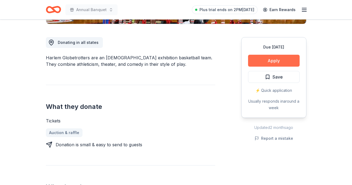
click at [275, 61] on button "Apply" at bounding box center [274, 61] width 52 height 12
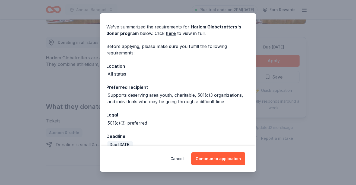
scroll to position [25, 0]
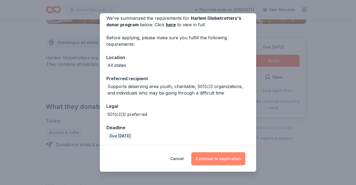
click at [215, 157] on button "Continue to application" at bounding box center [218, 158] width 54 height 13
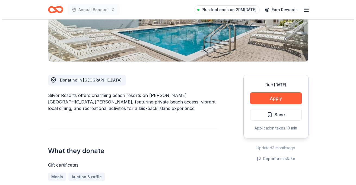
scroll to position [124, 0]
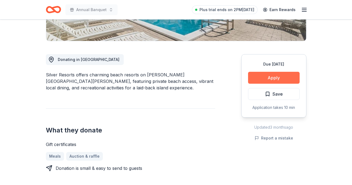
click at [275, 78] on button "Apply" at bounding box center [274, 78] width 52 height 12
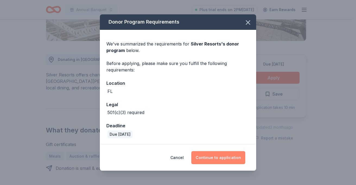
click at [214, 155] on button "Continue to application" at bounding box center [218, 157] width 54 height 13
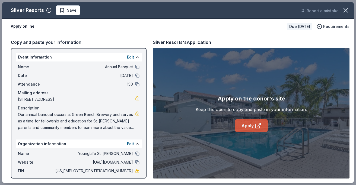
click at [250, 122] on link "Apply" at bounding box center [251, 125] width 33 height 13
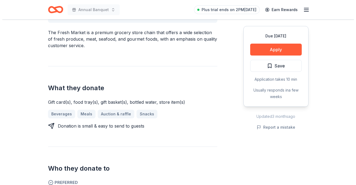
scroll to position [189, 0]
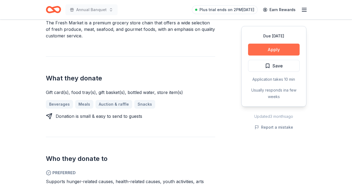
click at [271, 51] on button "Apply" at bounding box center [274, 50] width 52 height 12
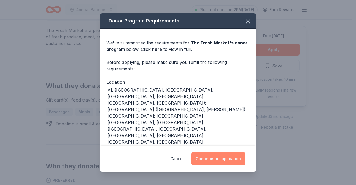
click at [210, 156] on button "Continue to application" at bounding box center [218, 158] width 54 height 13
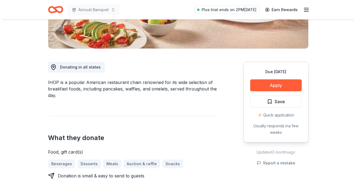
scroll to position [118, 0]
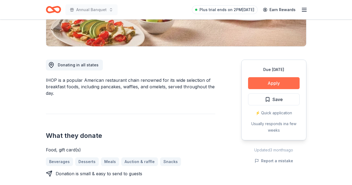
click at [272, 87] on button "Apply" at bounding box center [274, 83] width 52 height 12
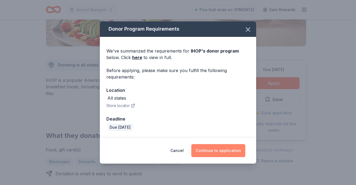
click at [212, 152] on button "Continue to application" at bounding box center [218, 150] width 54 height 13
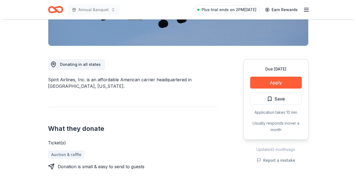
scroll to position [120, 0]
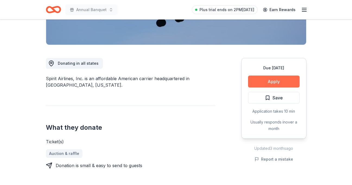
click at [262, 82] on button "Apply" at bounding box center [274, 82] width 52 height 12
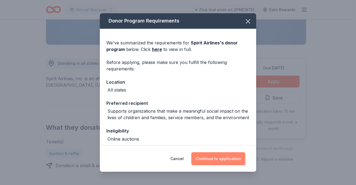
click at [216, 155] on button "Continue to application" at bounding box center [218, 158] width 54 height 13
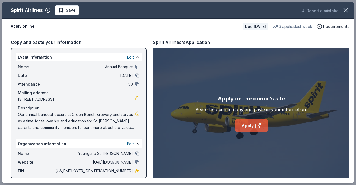
click at [244, 127] on link "Apply" at bounding box center [251, 125] width 33 height 13
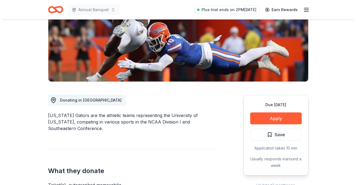
scroll to position [107, 0]
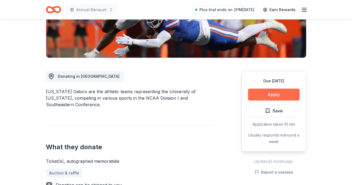
click at [271, 94] on button "Apply" at bounding box center [274, 95] width 52 height 12
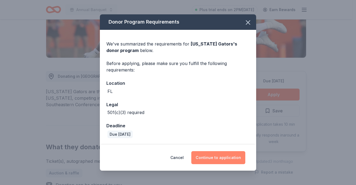
click at [210, 160] on button "Continue to application" at bounding box center [218, 157] width 54 height 13
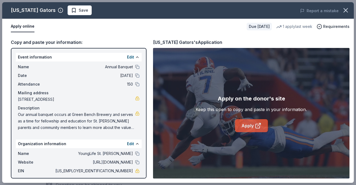
click at [248, 126] on link "Apply" at bounding box center [251, 125] width 33 height 13
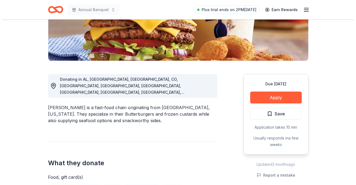
scroll to position [122, 0]
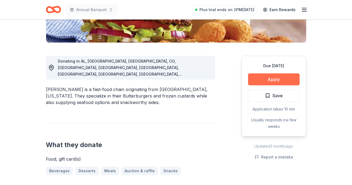
click at [283, 79] on button "Apply" at bounding box center [274, 80] width 52 height 12
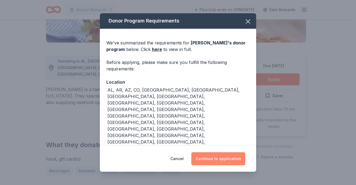
click at [213, 160] on button "Continue to application" at bounding box center [218, 158] width 54 height 13
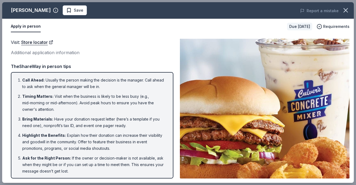
scroll to position [23, 0]
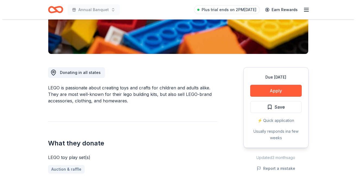
scroll to position [132, 0]
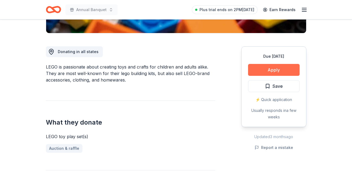
click at [264, 74] on button "Apply" at bounding box center [274, 70] width 52 height 12
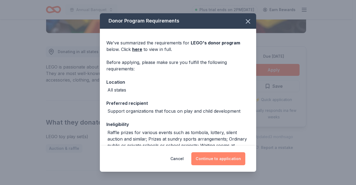
click at [218, 163] on button "Continue to application" at bounding box center [218, 158] width 54 height 13
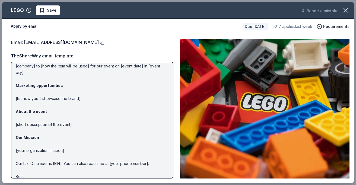
scroll to position [36, 0]
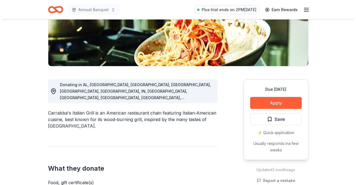
scroll to position [116, 0]
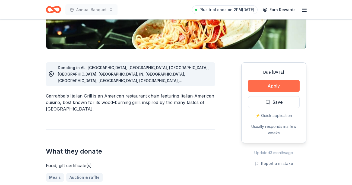
click at [273, 84] on button "Apply" at bounding box center [274, 86] width 52 height 12
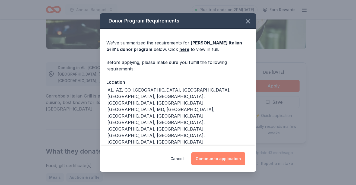
click at [215, 156] on button "Continue to application" at bounding box center [218, 158] width 54 height 13
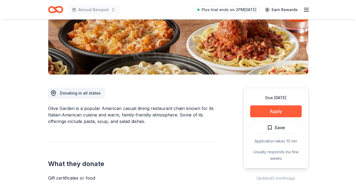
scroll to position [92, 0]
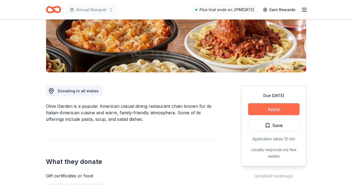
click at [271, 107] on button "Apply" at bounding box center [274, 109] width 52 height 12
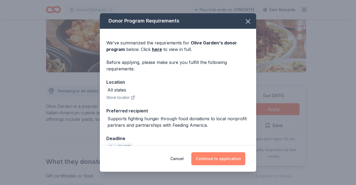
click at [218, 159] on button "Continue to application" at bounding box center [218, 158] width 54 height 13
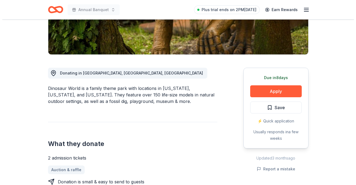
scroll to position [113, 0]
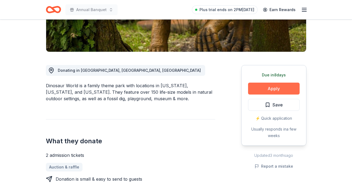
click at [278, 91] on button "Apply" at bounding box center [274, 89] width 52 height 12
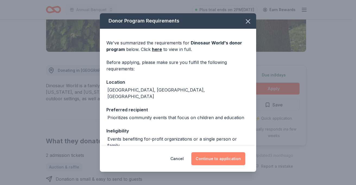
click at [202, 159] on button "Continue to application" at bounding box center [218, 158] width 54 height 13
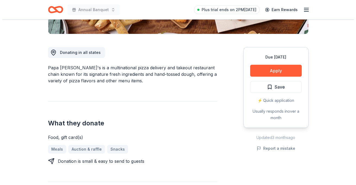
scroll to position [147, 0]
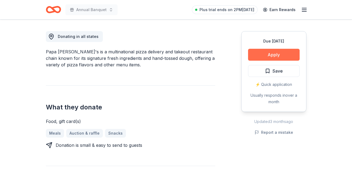
click at [280, 54] on button "Apply" at bounding box center [274, 55] width 52 height 12
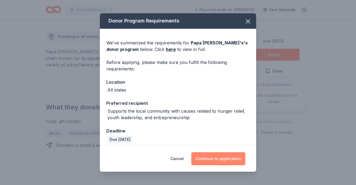
click at [214, 156] on button "Continue to application" at bounding box center [218, 158] width 54 height 13
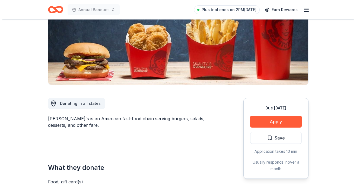
scroll to position [88, 0]
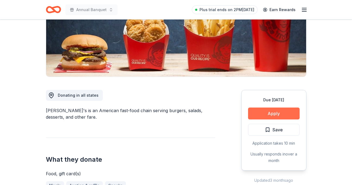
click at [271, 115] on button "Apply" at bounding box center [274, 114] width 52 height 12
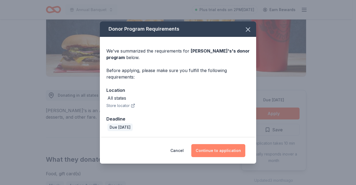
click at [218, 148] on button "Continue to application" at bounding box center [218, 150] width 54 height 13
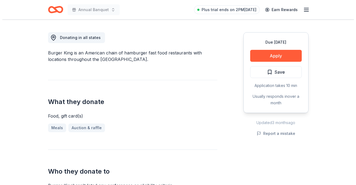
scroll to position [154, 0]
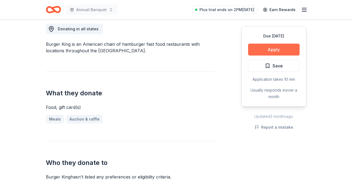
click at [276, 47] on button "Apply" at bounding box center [274, 50] width 52 height 12
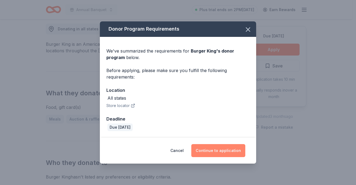
click at [214, 150] on button "Continue to application" at bounding box center [218, 150] width 54 height 13
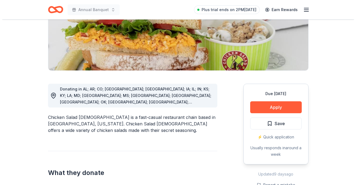
scroll to position [102, 0]
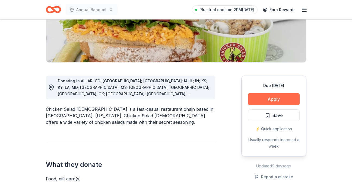
click at [268, 98] on button "Apply" at bounding box center [274, 99] width 52 height 12
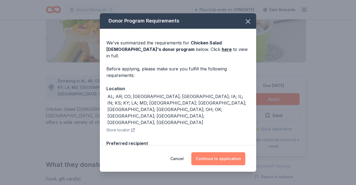
click at [211, 160] on button "Continue to application" at bounding box center [218, 158] width 54 height 13
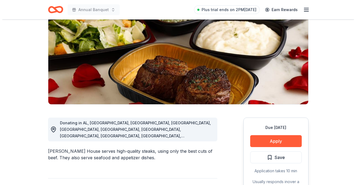
scroll to position [71, 0]
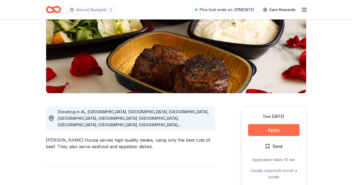
click at [260, 127] on button "Apply" at bounding box center [274, 130] width 52 height 12
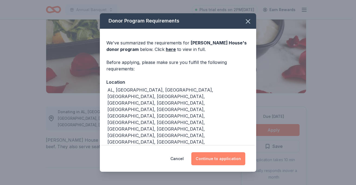
click at [219, 159] on button "Continue to application" at bounding box center [218, 158] width 54 height 13
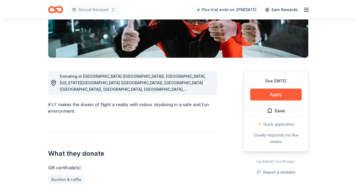
scroll to position [114, 0]
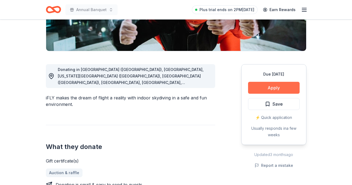
click at [268, 84] on button "Apply" at bounding box center [274, 88] width 52 height 12
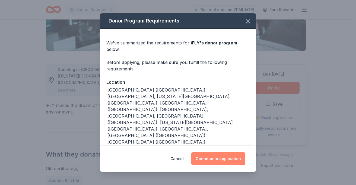
click at [209, 159] on button "Continue to application" at bounding box center [218, 158] width 54 height 13
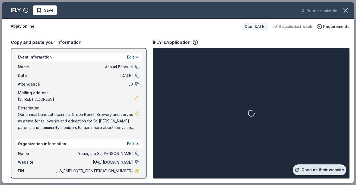
click at [311, 169] on link "Open on their website" at bounding box center [319, 170] width 53 height 11
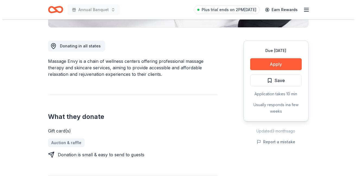
scroll to position [160, 0]
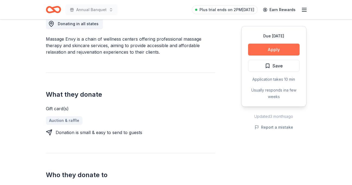
click at [269, 48] on button "Apply" at bounding box center [274, 50] width 52 height 12
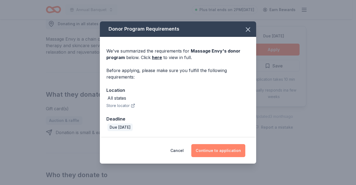
click at [215, 149] on button "Continue to application" at bounding box center [218, 150] width 54 height 13
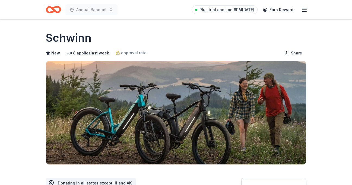
drag, startPoint x: 352, startPoint y: 37, endPoint x: 353, endPoint y: 58, distance: 20.9
click at [352, 58] on html "Annual Banquet Plus trial ends on 6PM, 9/19 Earn Rewards Due in 23 days Share S…" at bounding box center [176, 92] width 352 height 185
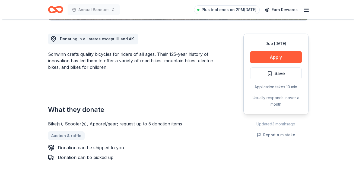
scroll to position [159, 0]
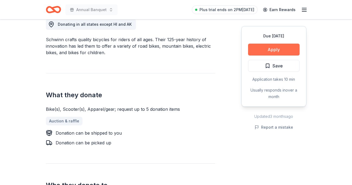
click at [266, 49] on button "Apply" at bounding box center [274, 50] width 52 height 12
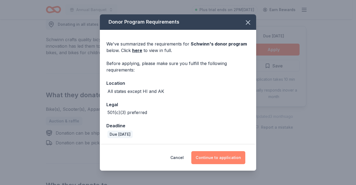
click at [209, 163] on button "Continue to application" at bounding box center [218, 157] width 54 height 13
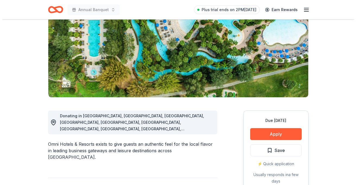
scroll to position [100, 0]
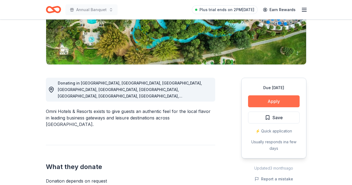
click at [280, 98] on button "Apply" at bounding box center [274, 102] width 52 height 12
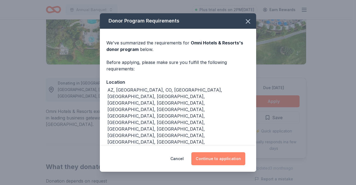
click at [217, 160] on button "Continue to application" at bounding box center [218, 158] width 54 height 13
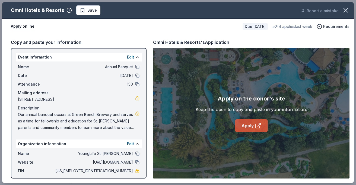
click at [252, 127] on link "Apply" at bounding box center [251, 125] width 33 height 13
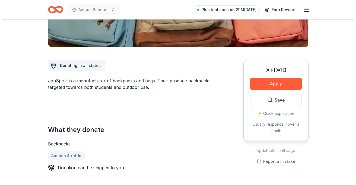
scroll to position [119, 0]
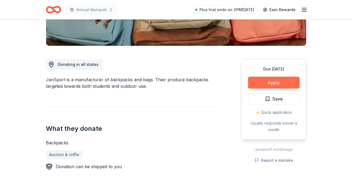
click at [287, 80] on button "Apply" at bounding box center [274, 83] width 52 height 12
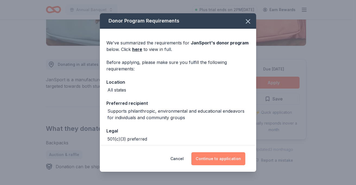
click at [206, 162] on button "Continue to application" at bounding box center [218, 158] width 54 height 13
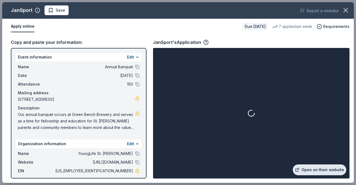
click at [315, 170] on link "Open on their website" at bounding box center [319, 170] width 53 height 11
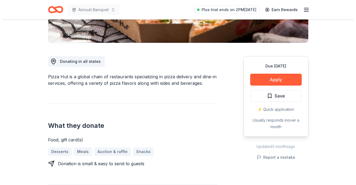
scroll to position [127, 0]
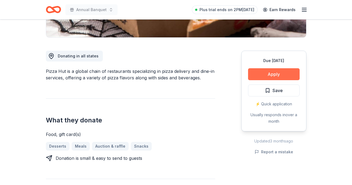
click at [278, 72] on button "Apply" at bounding box center [274, 74] width 52 height 12
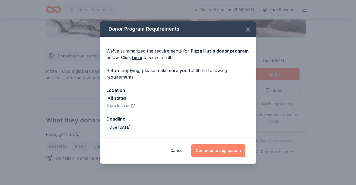
click at [223, 151] on button "Continue to application" at bounding box center [218, 150] width 54 height 13
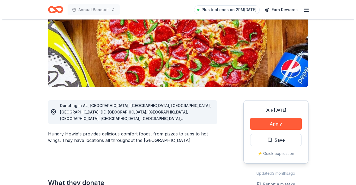
scroll to position [91, 0]
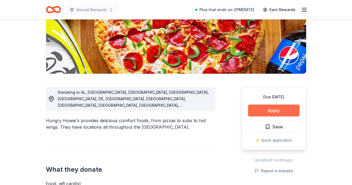
click at [258, 108] on button "Apply" at bounding box center [274, 111] width 52 height 12
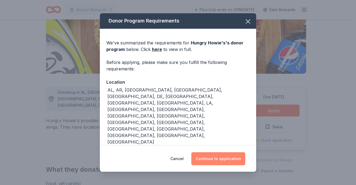
click at [220, 161] on button "Continue to application" at bounding box center [218, 158] width 54 height 13
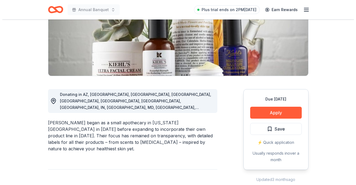
scroll to position [97, 0]
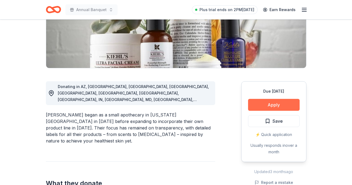
click at [261, 101] on button "Apply" at bounding box center [274, 105] width 52 height 12
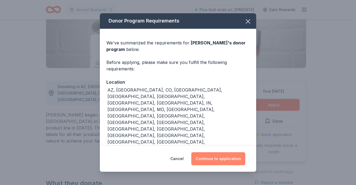
click at [214, 157] on button "Continue to application" at bounding box center [218, 158] width 54 height 13
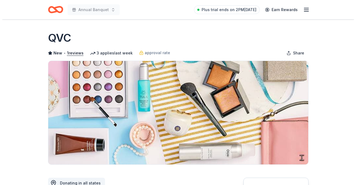
scroll to position [90, 0]
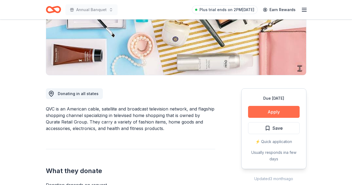
click at [278, 110] on button "Apply" at bounding box center [274, 112] width 52 height 12
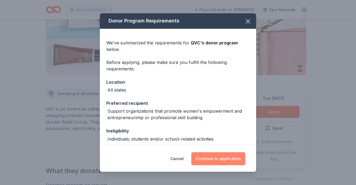
click at [221, 157] on button "Continue to application" at bounding box center [218, 158] width 54 height 13
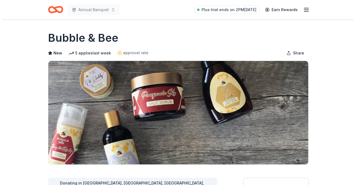
scroll to position [111, 0]
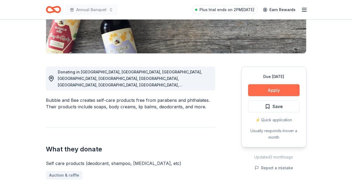
click at [287, 91] on button "Apply" at bounding box center [274, 90] width 52 height 12
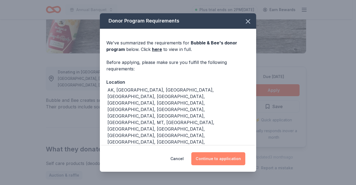
click at [209, 153] on button "Continue to application" at bounding box center [218, 158] width 54 height 13
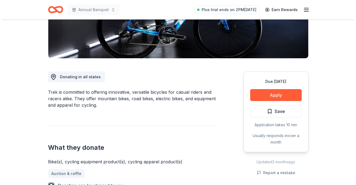
scroll to position [116, 0]
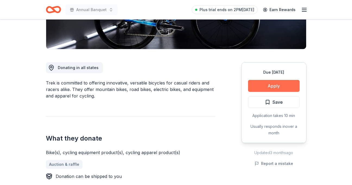
click at [282, 84] on button "Apply" at bounding box center [274, 86] width 52 height 12
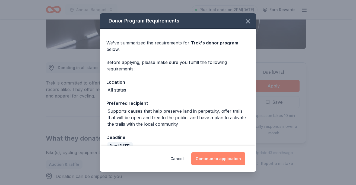
click at [214, 157] on button "Continue to application" at bounding box center [218, 158] width 54 height 13
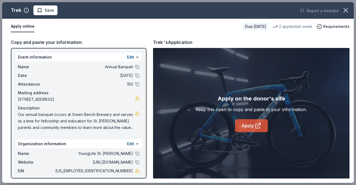
click at [249, 127] on link "Apply" at bounding box center [251, 125] width 33 height 13
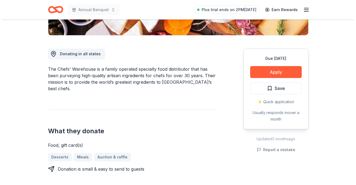
scroll to position [142, 0]
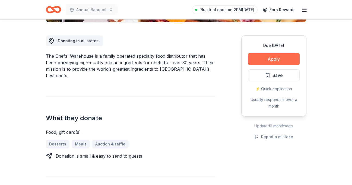
click at [274, 60] on button "Apply" at bounding box center [274, 59] width 52 height 12
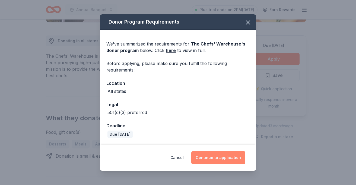
click at [217, 163] on button "Continue to application" at bounding box center [218, 157] width 54 height 13
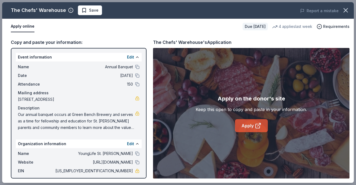
click at [249, 129] on link "Apply" at bounding box center [251, 125] width 33 height 13
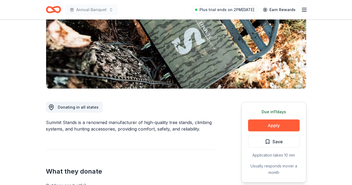
scroll to position [77, 0]
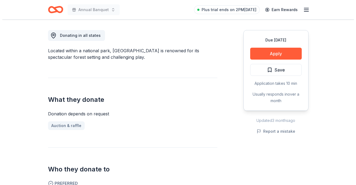
scroll to position [149, 0]
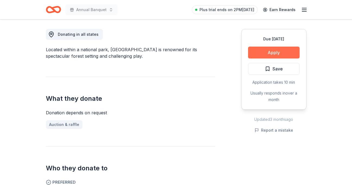
click at [273, 58] on button "Apply" at bounding box center [274, 53] width 52 height 12
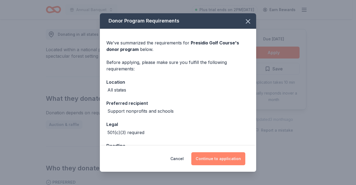
click at [210, 162] on button "Continue to application" at bounding box center [218, 158] width 54 height 13
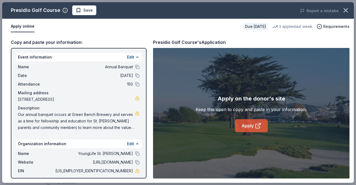
click at [248, 123] on link "Apply" at bounding box center [251, 125] width 33 height 13
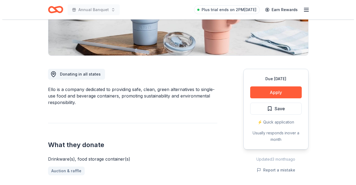
scroll to position [110, 0]
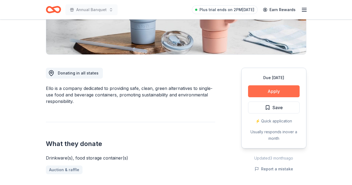
click at [271, 92] on button "Apply" at bounding box center [274, 91] width 52 height 12
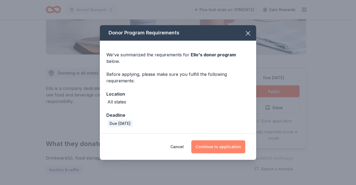
click at [221, 142] on button "Continue to application" at bounding box center [218, 147] width 54 height 13
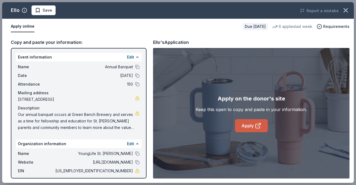
click at [257, 122] on link "Apply" at bounding box center [251, 125] width 33 height 13
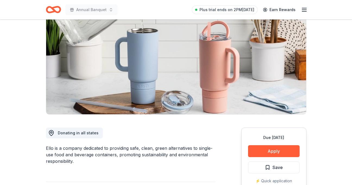
scroll to position [49, 0]
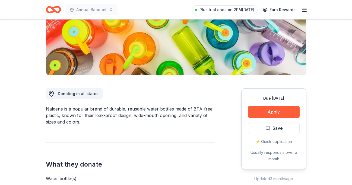
scroll to position [91, 0]
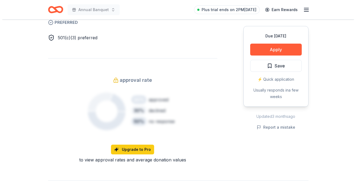
scroll to position [274, 0]
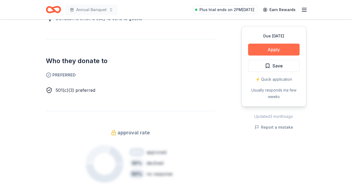
click at [279, 50] on button "Apply" at bounding box center [274, 50] width 52 height 12
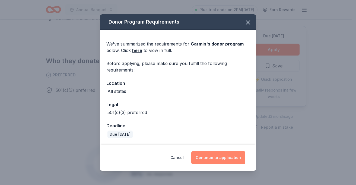
click at [213, 158] on button "Continue to application" at bounding box center [218, 157] width 54 height 13
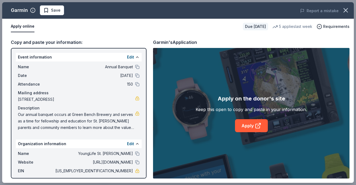
click at [243, 133] on div "Apply on the donor's site Keep this open to copy and paste in your information.…" at bounding box center [251, 113] width 196 height 131
click at [245, 121] on link "Apply" at bounding box center [251, 125] width 33 height 13
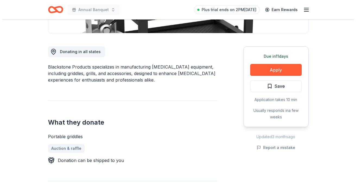
scroll to position [136, 0]
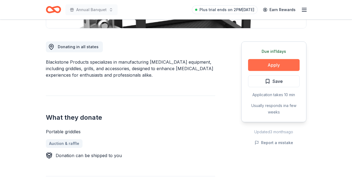
click at [271, 63] on button "Apply" at bounding box center [274, 65] width 52 height 12
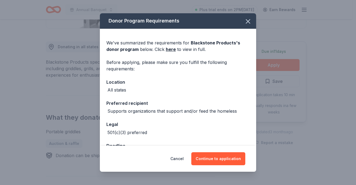
scroll to position [18, 0]
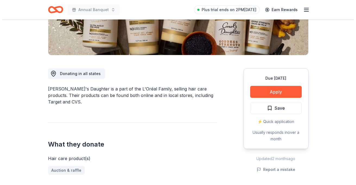
scroll to position [115, 0]
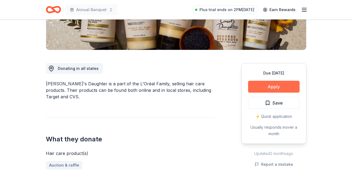
click at [271, 85] on button "Apply" at bounding box center [274, 87] width 52 height 12
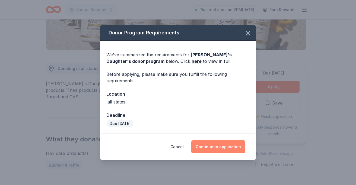
click at [215, 142] on button "Continue to application" at bounding box center [218, 147] width 54 height 13
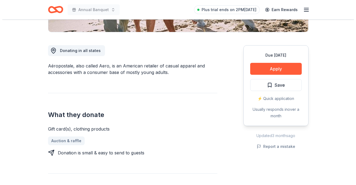
scroll to position [135, 0]
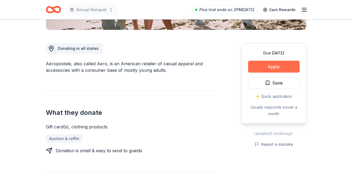
click at [263, 68] on button "Apply" at bounding box center [274, 67] width 52 height 12
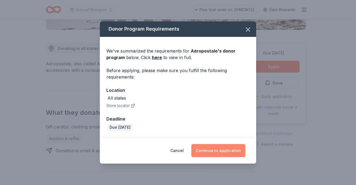
click at [218, 152] on button "Continue to application" at bounding box center [218, 150] width 54 height 13
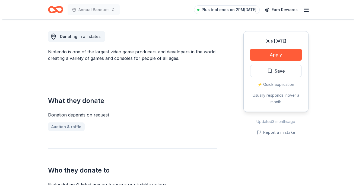
scroll to position [151, 0]
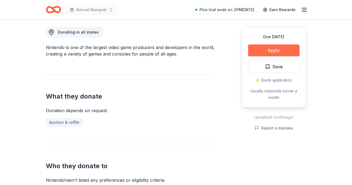
click at [285, 48] on button "Apply" at bounding box center [274, 51] width 52 height 12
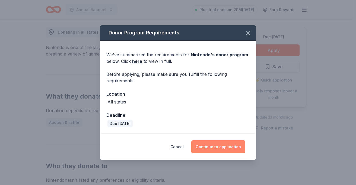
click at [217, 145] on button "Continue to application" at bounding box center [218, 147] width 54 height 13
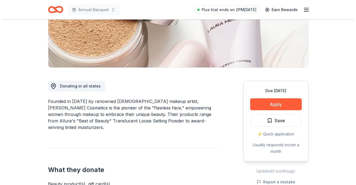
scroll to position [104, 0]
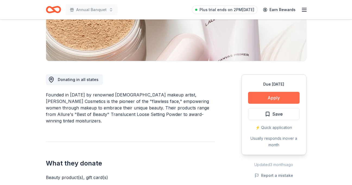
click at [255, 96] on button "Apply" at bounding box center [274, 98] width 52 height 12
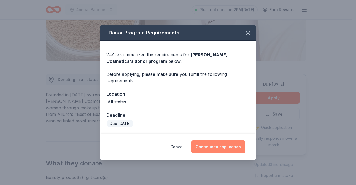
click at [216, 143] on button "Continue to application" at bounding box center [218, 147] width 54 height 13
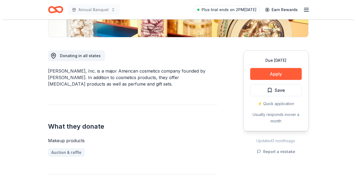
scroll to position [135, 0]
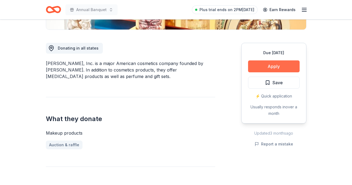
click at [275, 67] on button "Apply" at bounding box center [274, 67] width 52 height 12
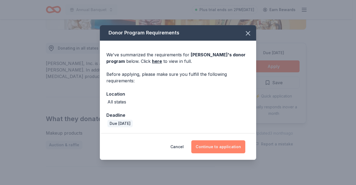
click at [213, 148] on button "Continue to application" at bounding box center [218, 147] width 54 height 13
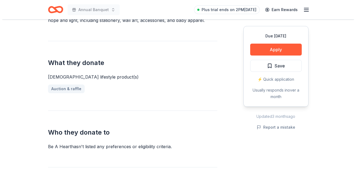
scroll to position [187, 0]
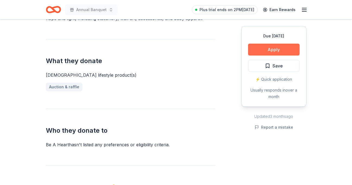
click at [279, 51] on button "Apply" at bounding box center [274, 50] width 52 height 12
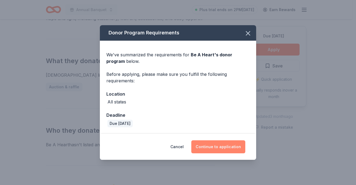
click at [210, 147] on button "Continue to application" at bounding box center [218, 147] width 54 height 13
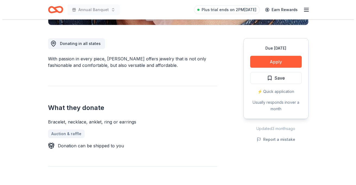
scroll to position [137, 0]
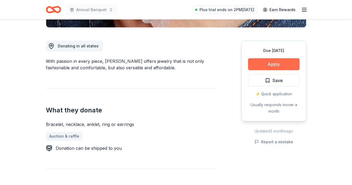
click at [271, 67] on button "Apply" at bounding box center [274, 64] width 52 height 12
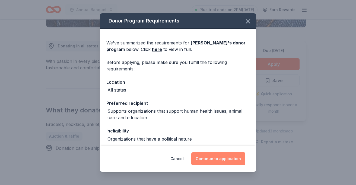
click at [216, 164] on button "Continue to application" at bounding box center [218, 158] width 54 height 13
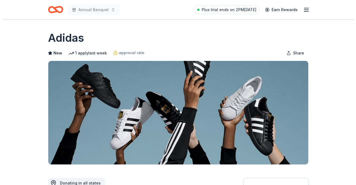
scroll to position [145, 0]
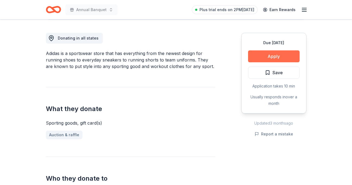
click at [274, 55] on button "Apply" at bounding box center [274, 56] width 52 height 12
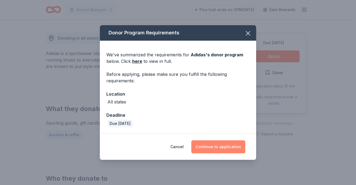
click at [223, 152] on button "Continue to application" at bounding box center [218, 147] width 54 height 13
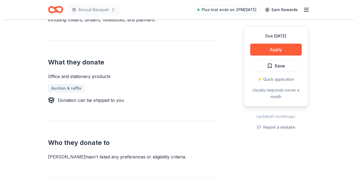
scroll to position [221, 0]
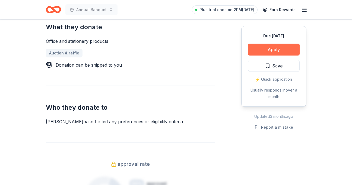
click at [279, 47] on button "Apply" at bounding box center [274, 50] width 52 height 12
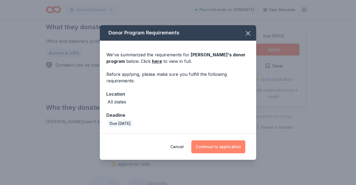
click at [224, 150] on button "Continue to application" at bounding box center [218, 147] width 54 height 13
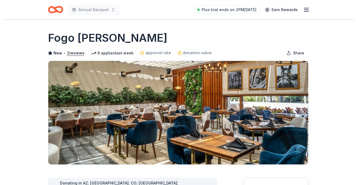
scroll to position [139, 0]
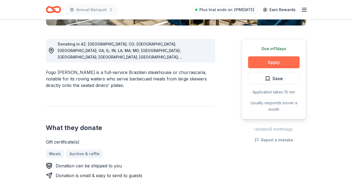
click at [282, 62] on button "Apply" at bounding box center [274, 62] width 52 height 12
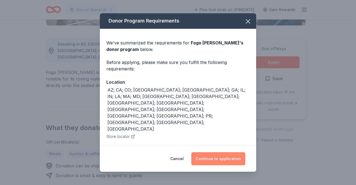
click at [213, 159] on button "Continue to application" at bounding box center [218, 158] width 54 height 13
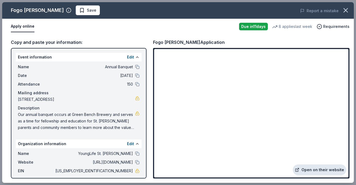
click at [313, 169] on link "Open on their website" at bounding box center [319, 170] width 53 height 11
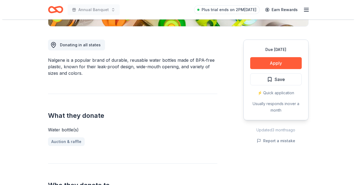
scroll to position [139, 0]
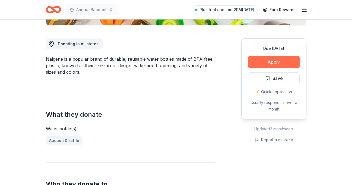
click at [282, 62] on button "Apply" at bounding box center [274, 62] width 52 height 12
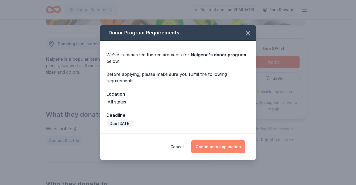
click at [205, 149] on button "Continue to application" at bounding box center [218, 147] width 54 height 13
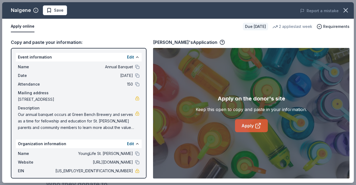
click at [251, 129] on link "Apply" at bounding box center [251, 125] width 33 height 13
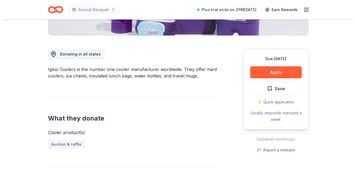
scroll to position [130, 0]
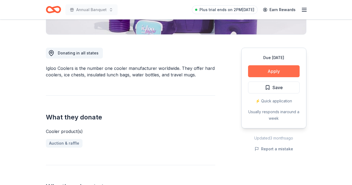
click at [278, 70] on button "Apply" at bounding box center [274, 71] width 52 height 12
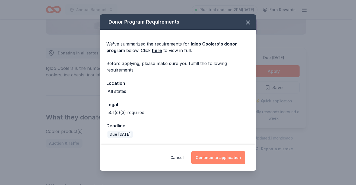
click at [210, 154] on button "Continue to application" at bounding box center [218, 157] width 54 height 13
